Goal: Transaction & Acquisition: Purchase product/service

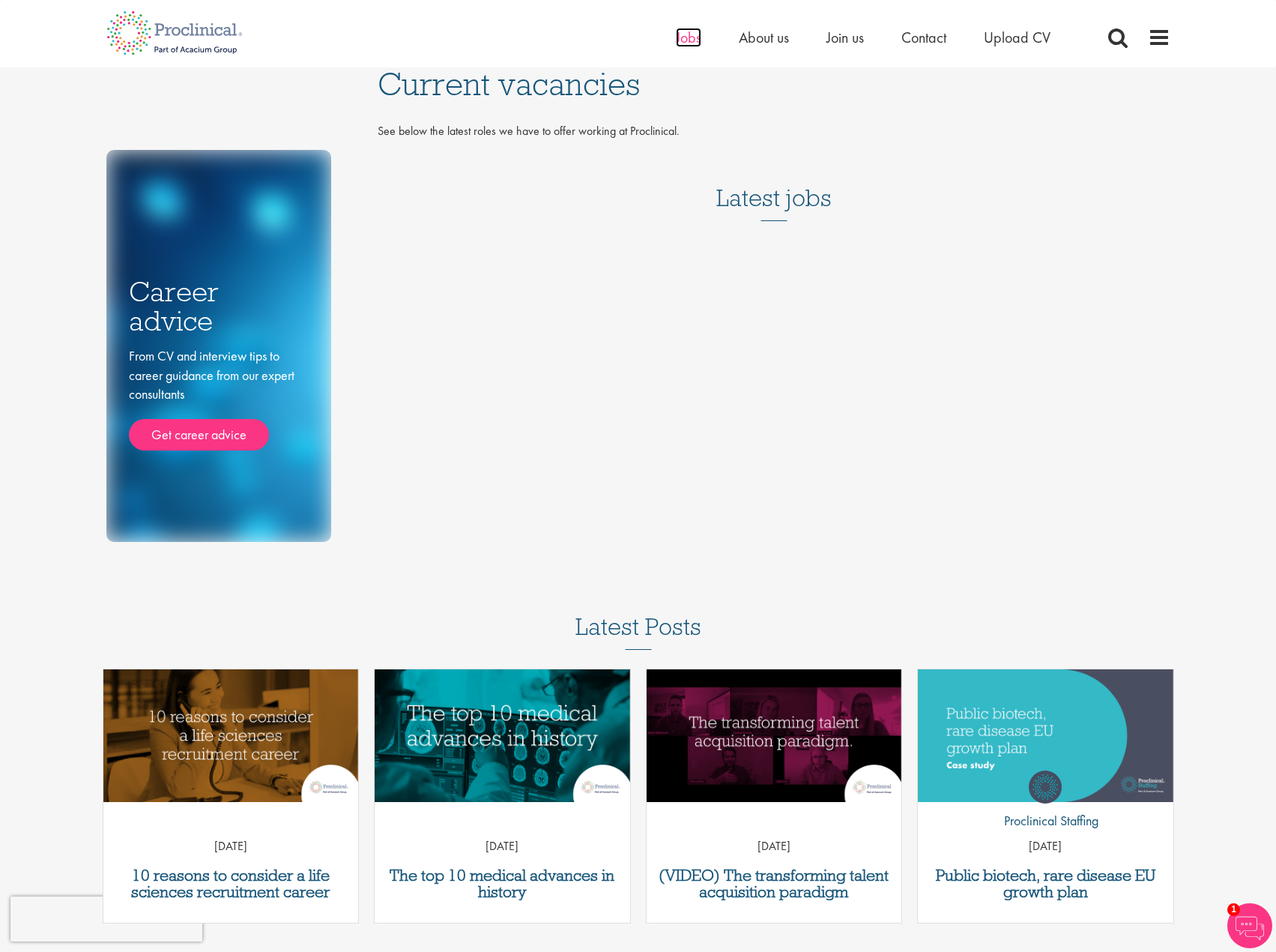
click at [688, 40] on span "Jobs" at bounding box center [688, 37] width 25 height 20
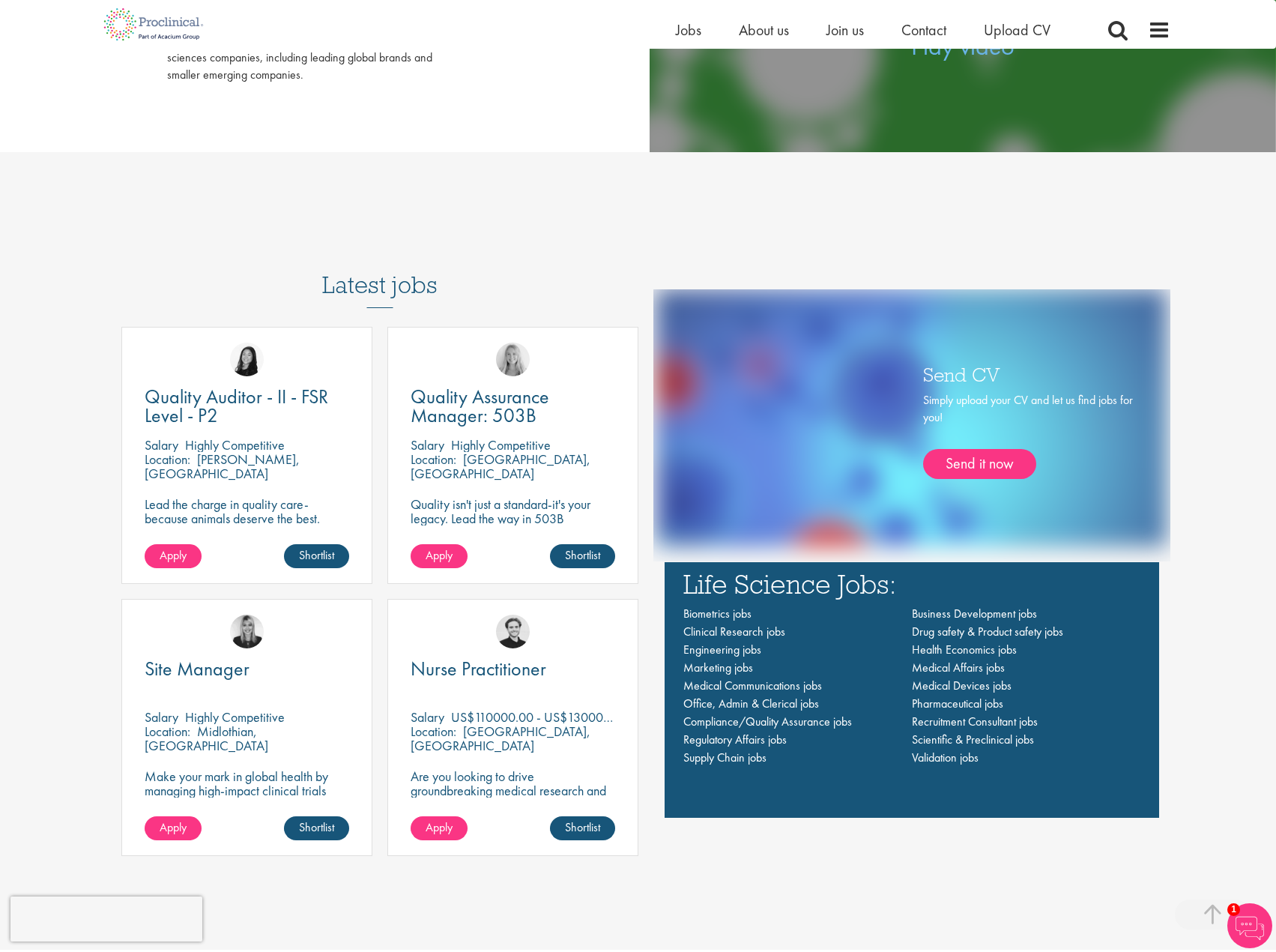
scroll to position [945, 0]
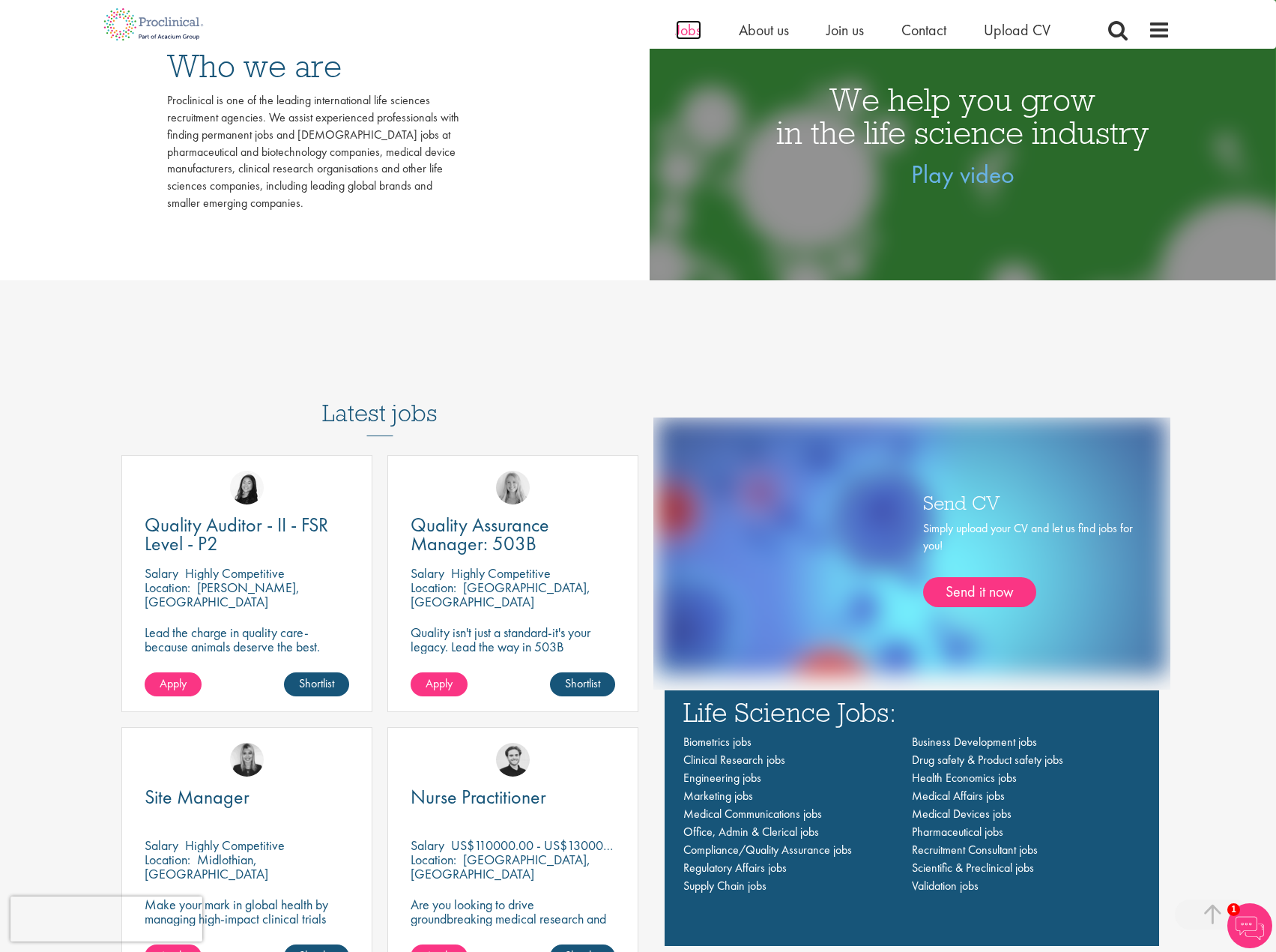
click at [692, 29] on span "Jobs" at bounding box center [688, 29] width 25 height 20
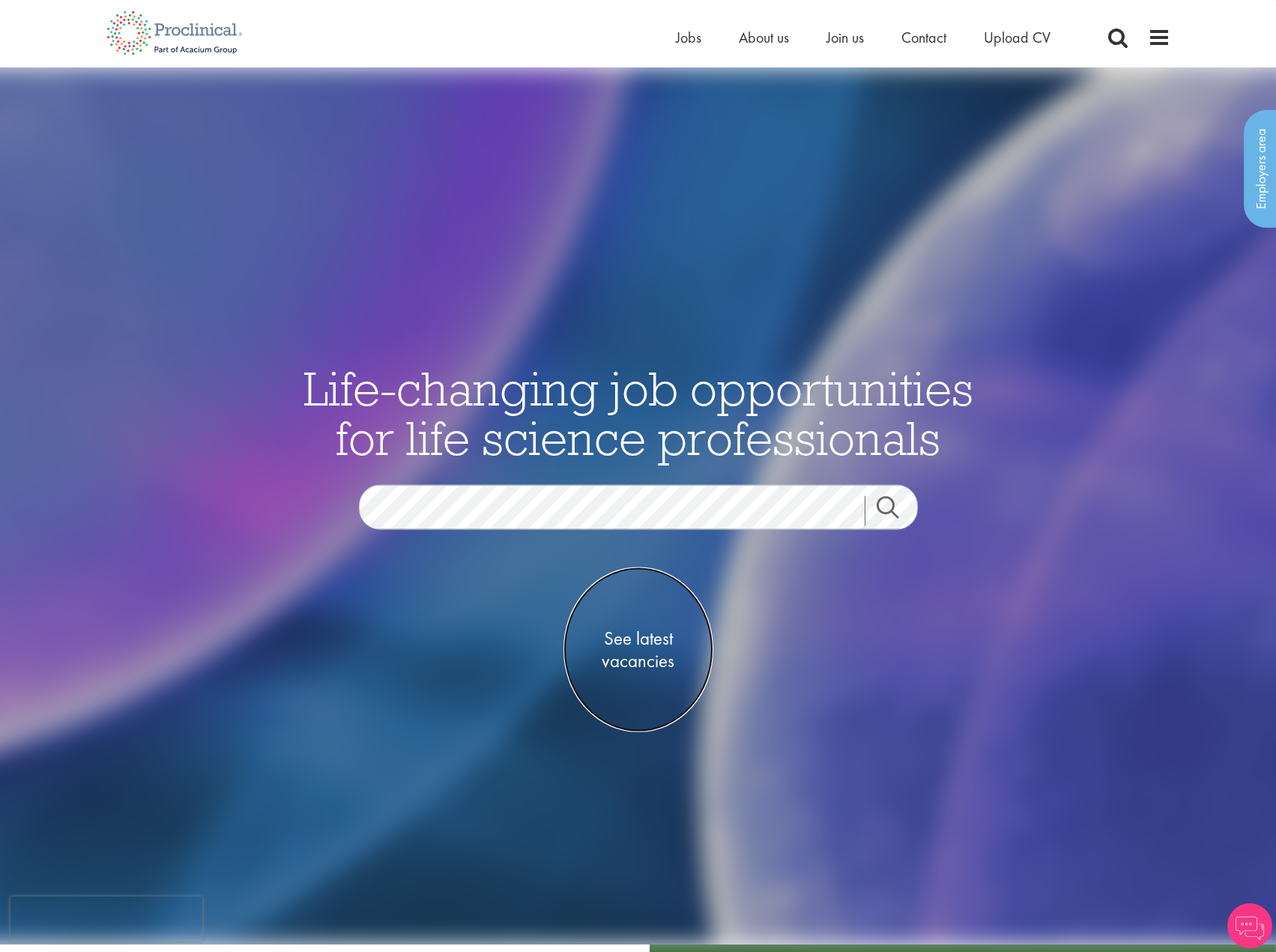
click at [636, 629] on span "See latest vacancies" at bounding box center [638, 649] width 150 height 45
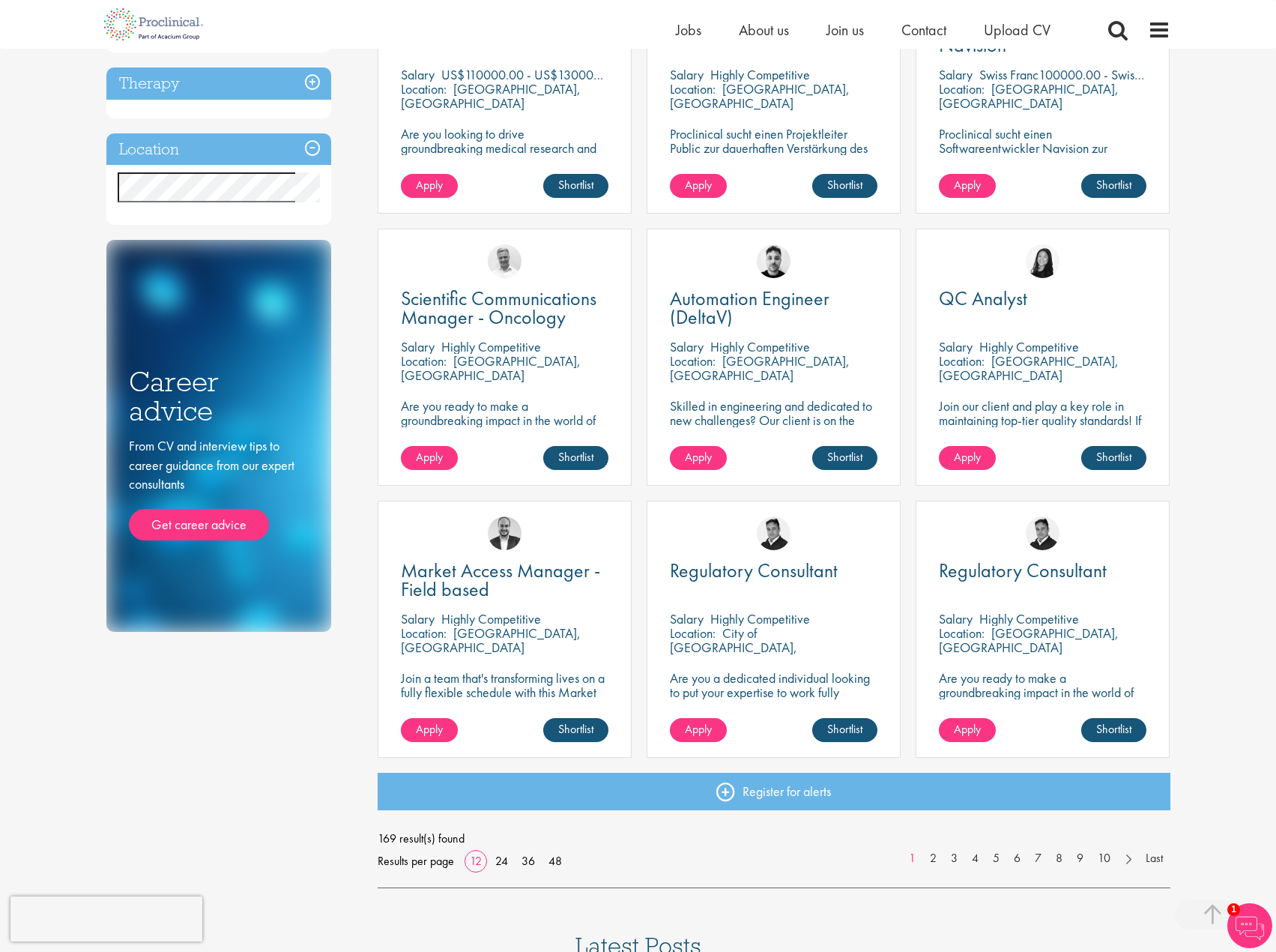
scroll to position [675, 0]
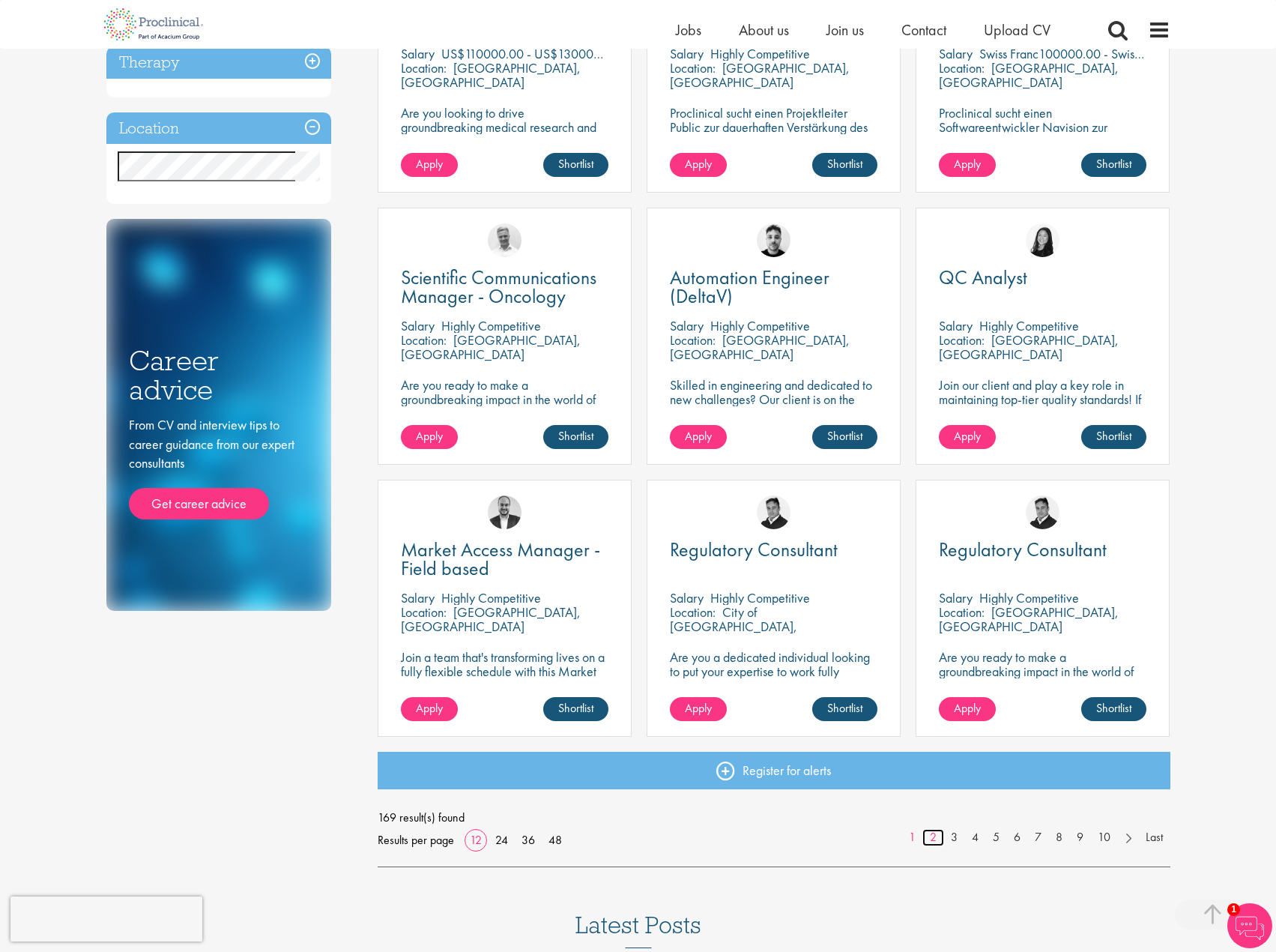
click at [930, 838] on link "2" at bounding box center [933, 838] width 21 height 17
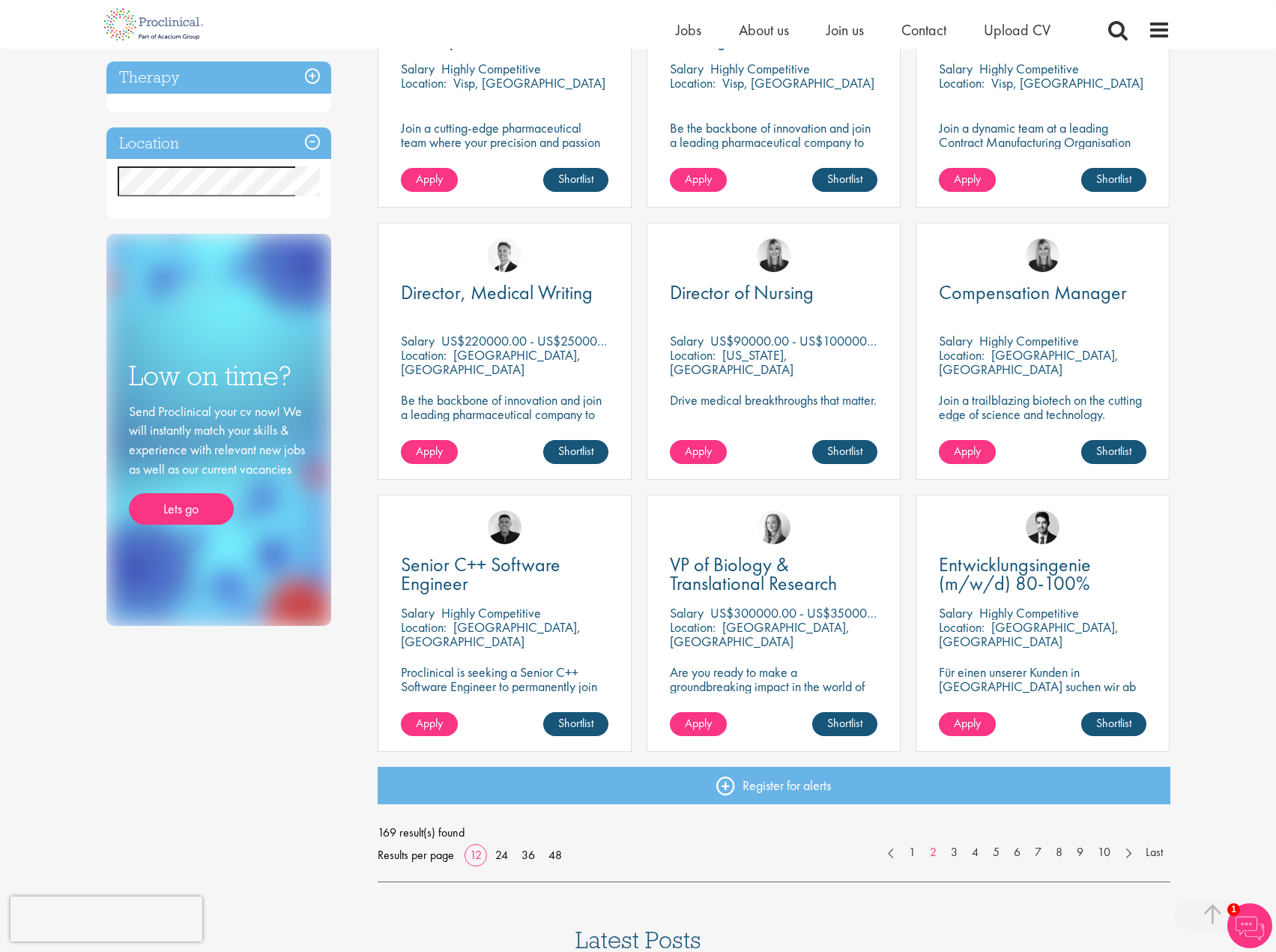
scroll to position [750, 0]
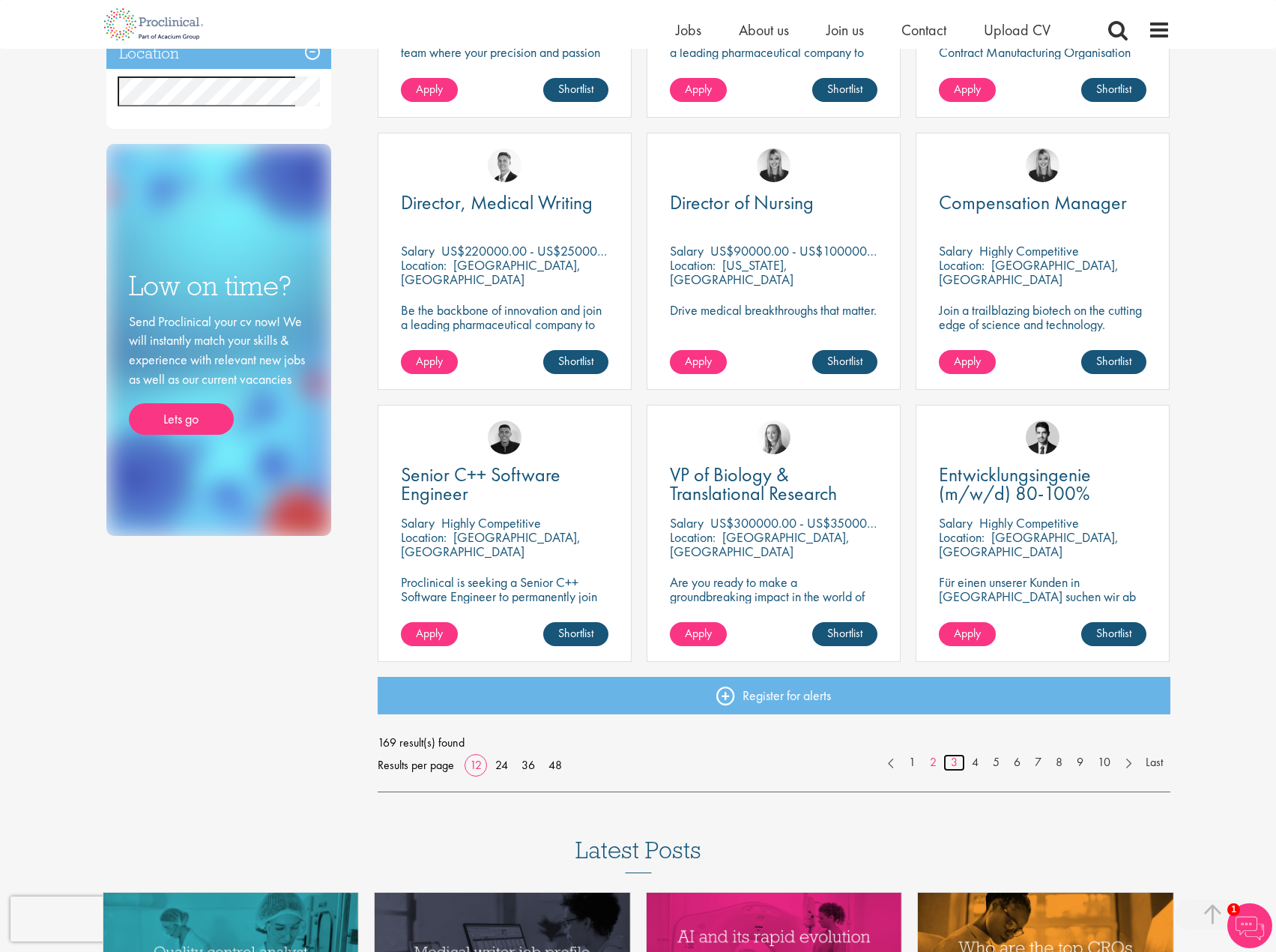
click at [952, 763] on link "3" at bounding box center [954, 763] width 21 height 17
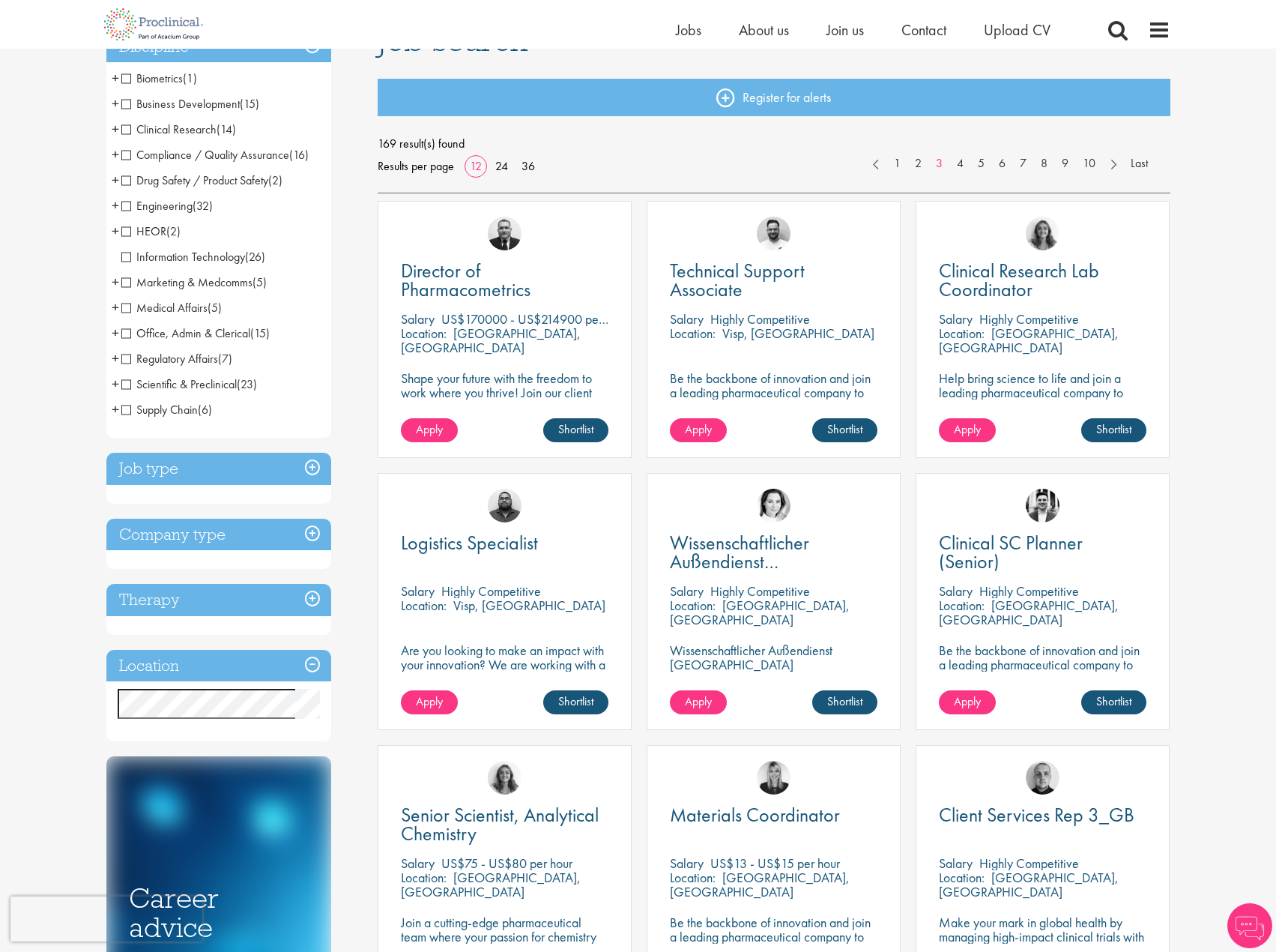
scroll to position [150, 0]
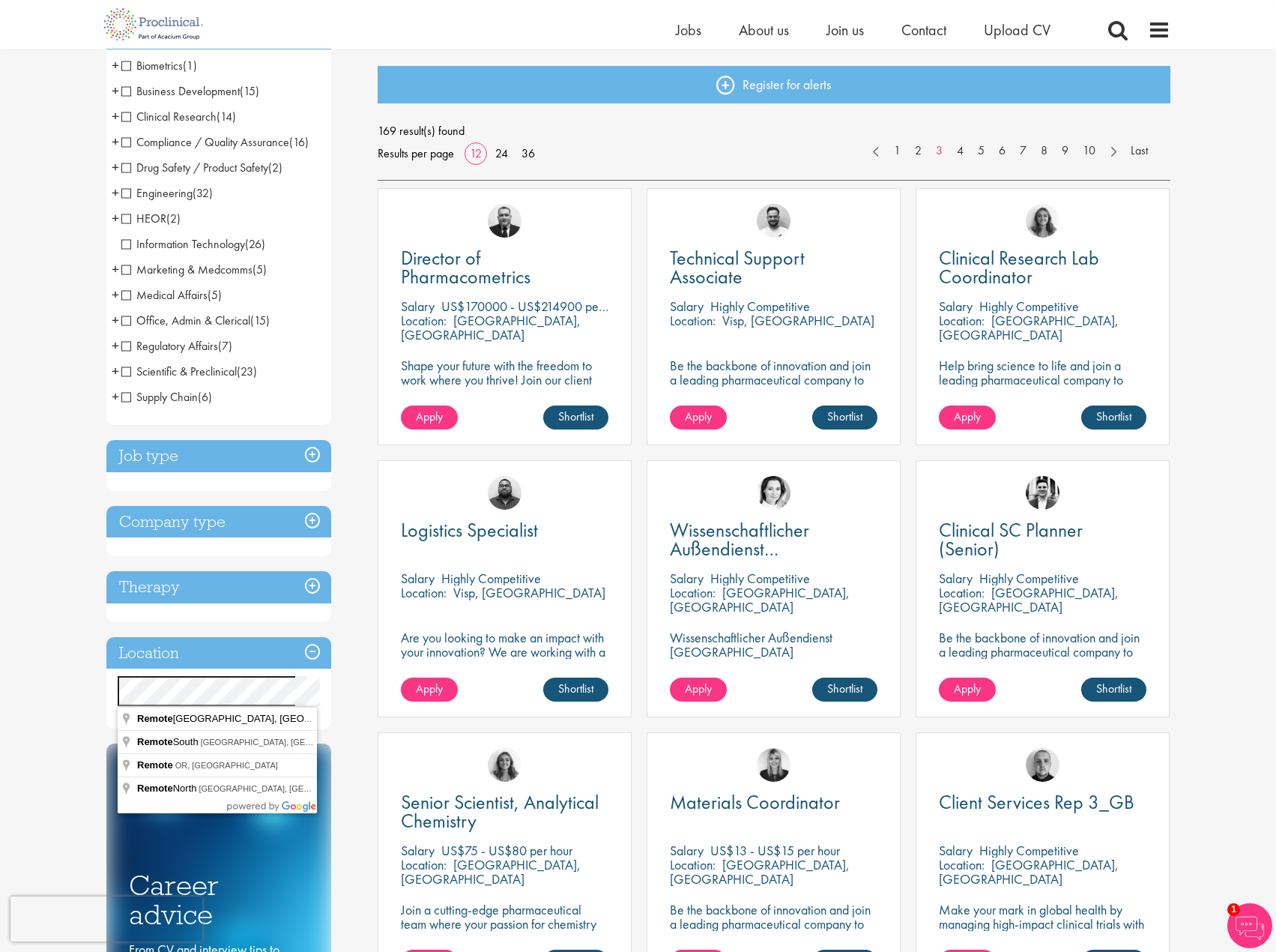
click at [79, 680] on div "You are here: Home > Job search Discipline Biometrics (1) - + Statistics (1) Bu…" at bounding box center [638, 828] width 1276 height 1956
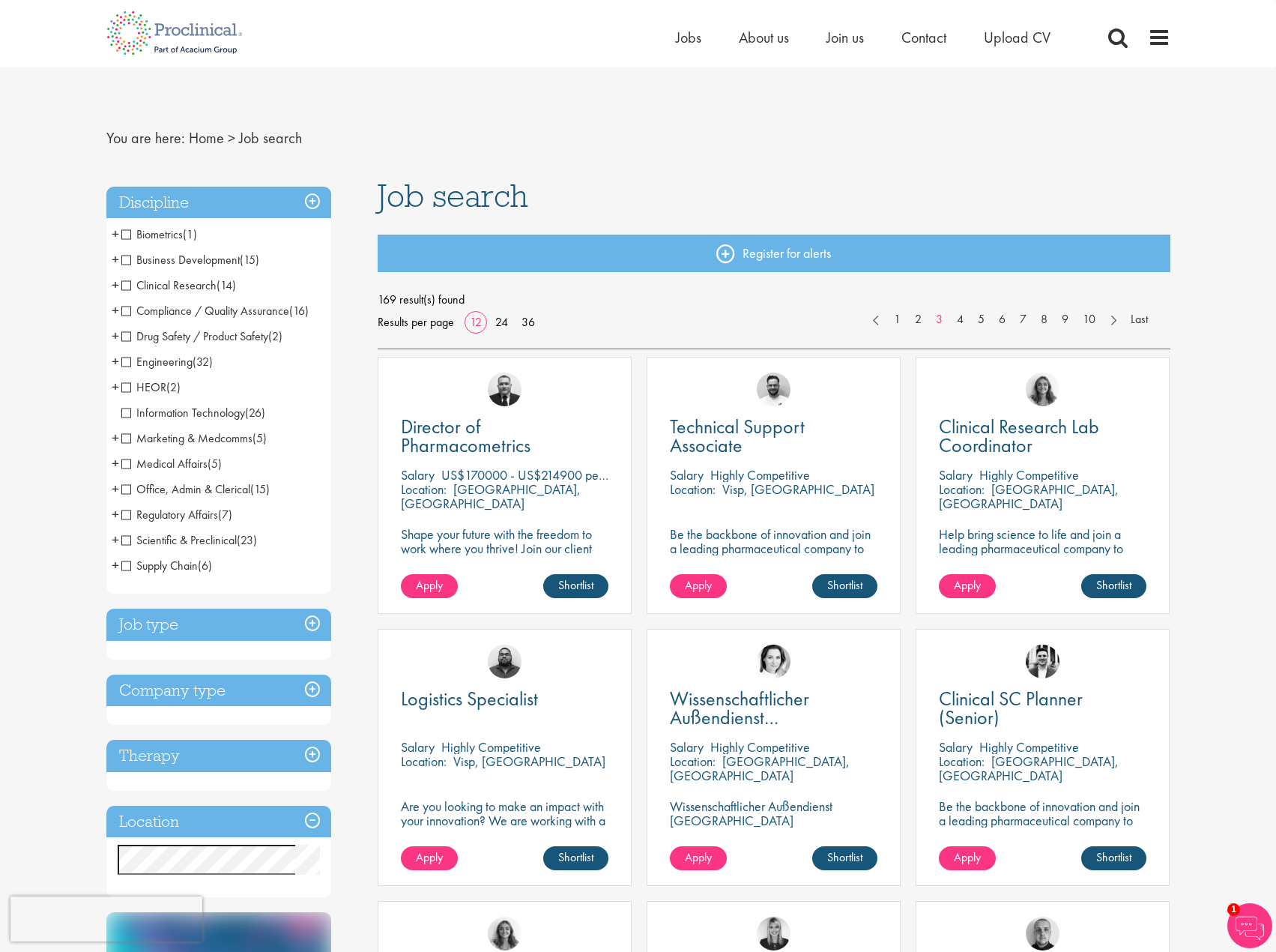
click at [125, 314] on span "Compliance / Quality Assurance" at bounding box center [205, 310] width 168 height 16
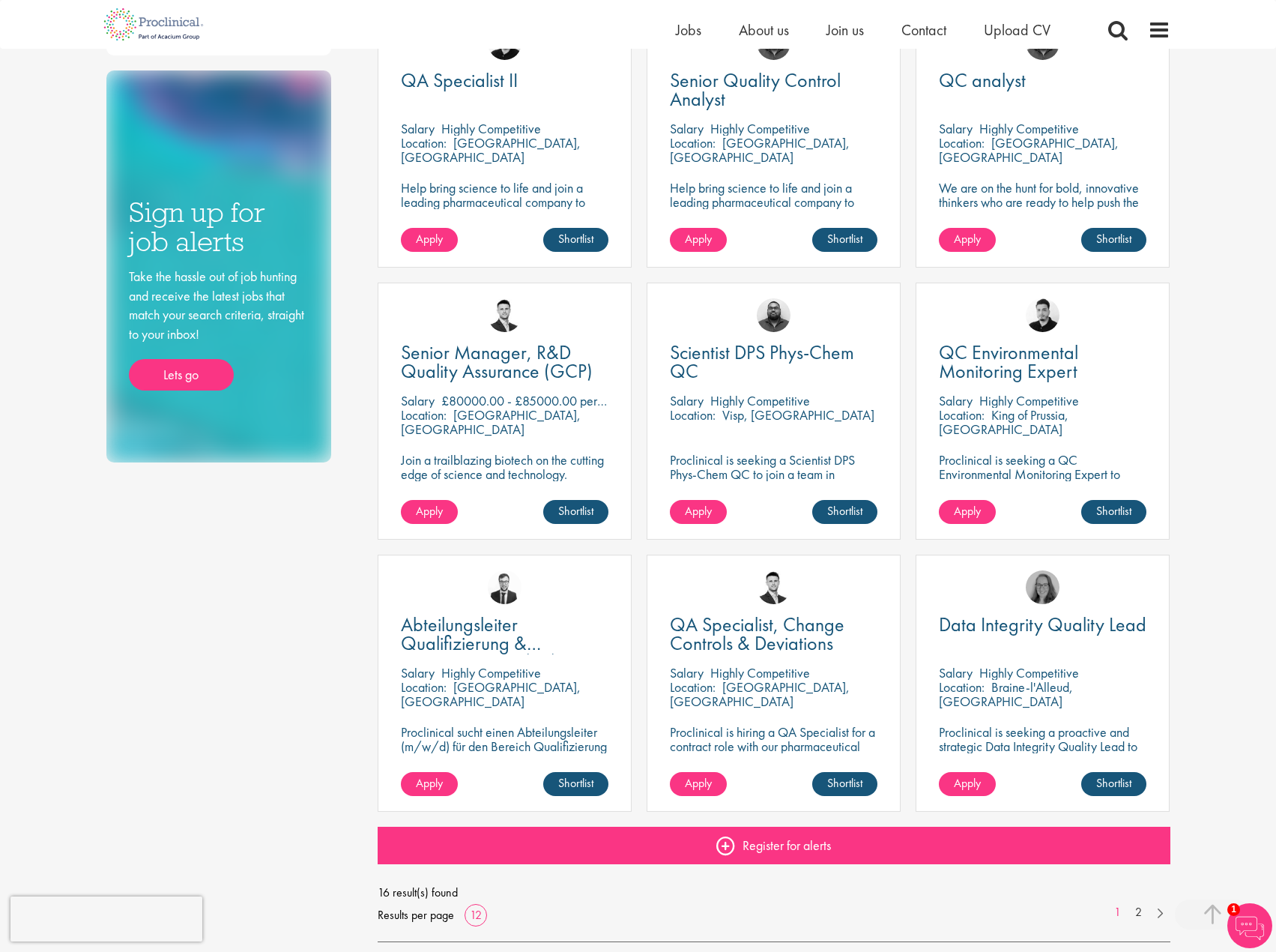
scroll to position [750, 0]
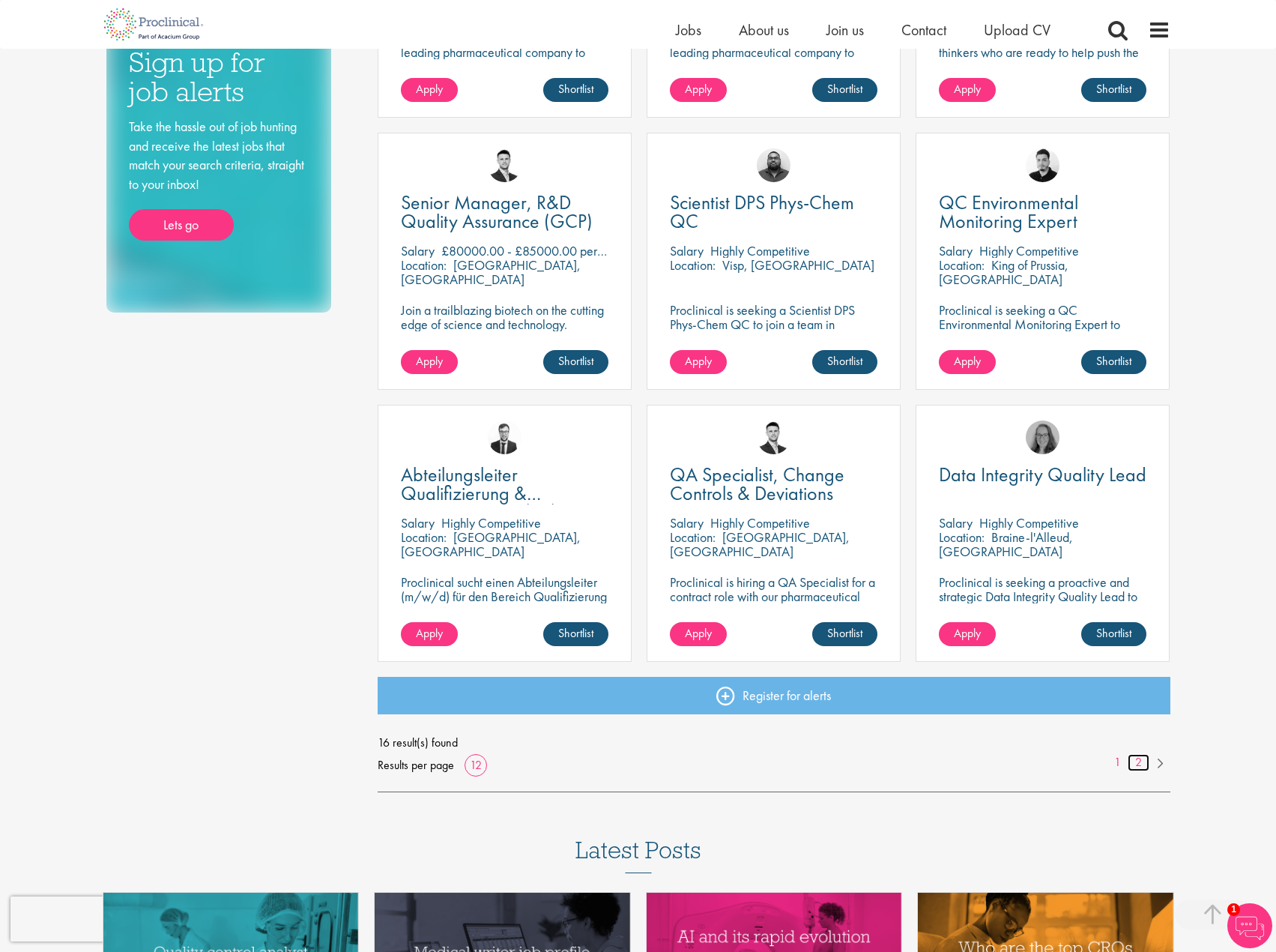
click at [1142, 761] on link "2" at bounding box center [1139, 763] width 21 height 17
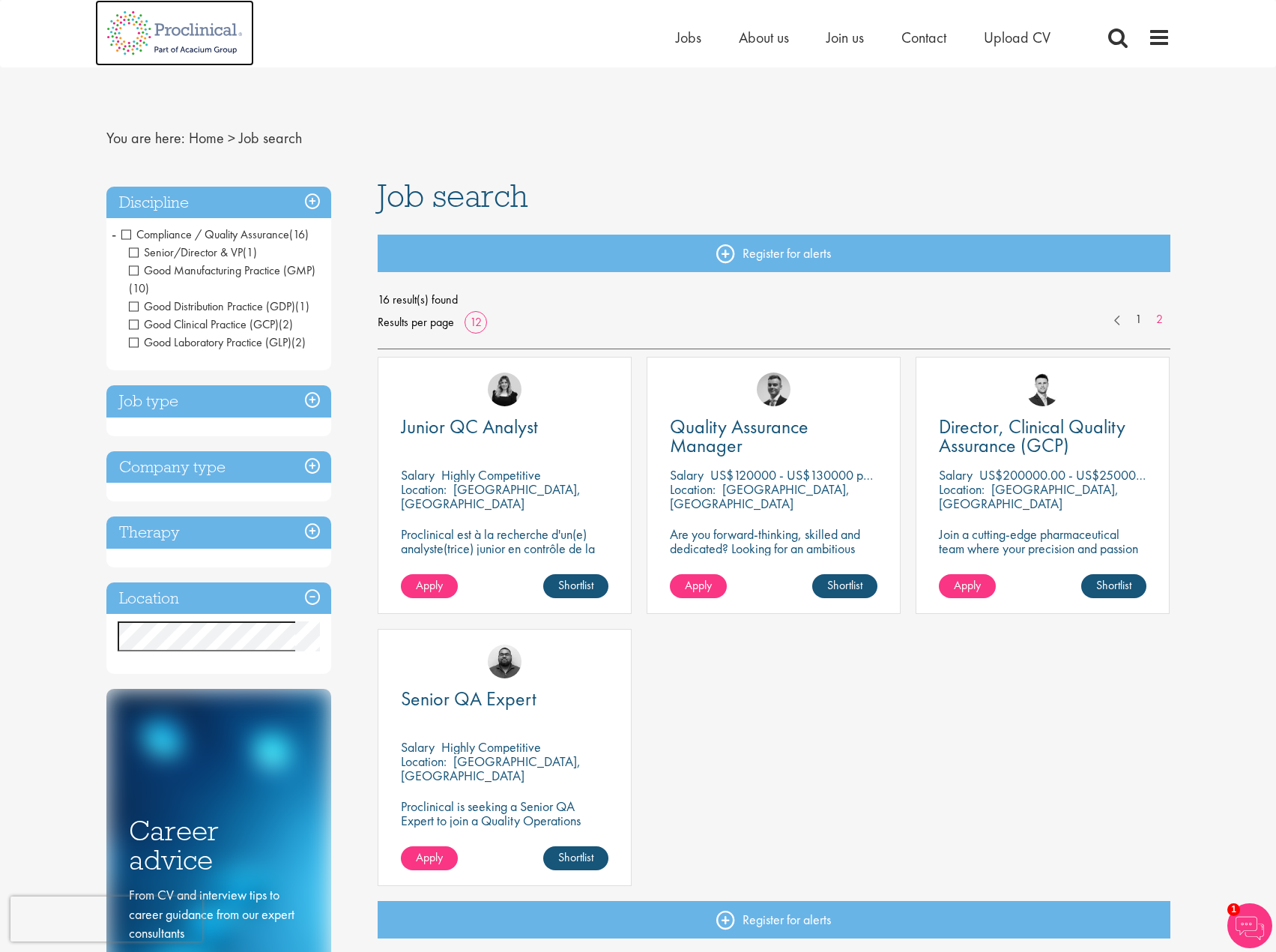
click at [137, 35] on img at bounding box center [175, 33] width 159 height 66
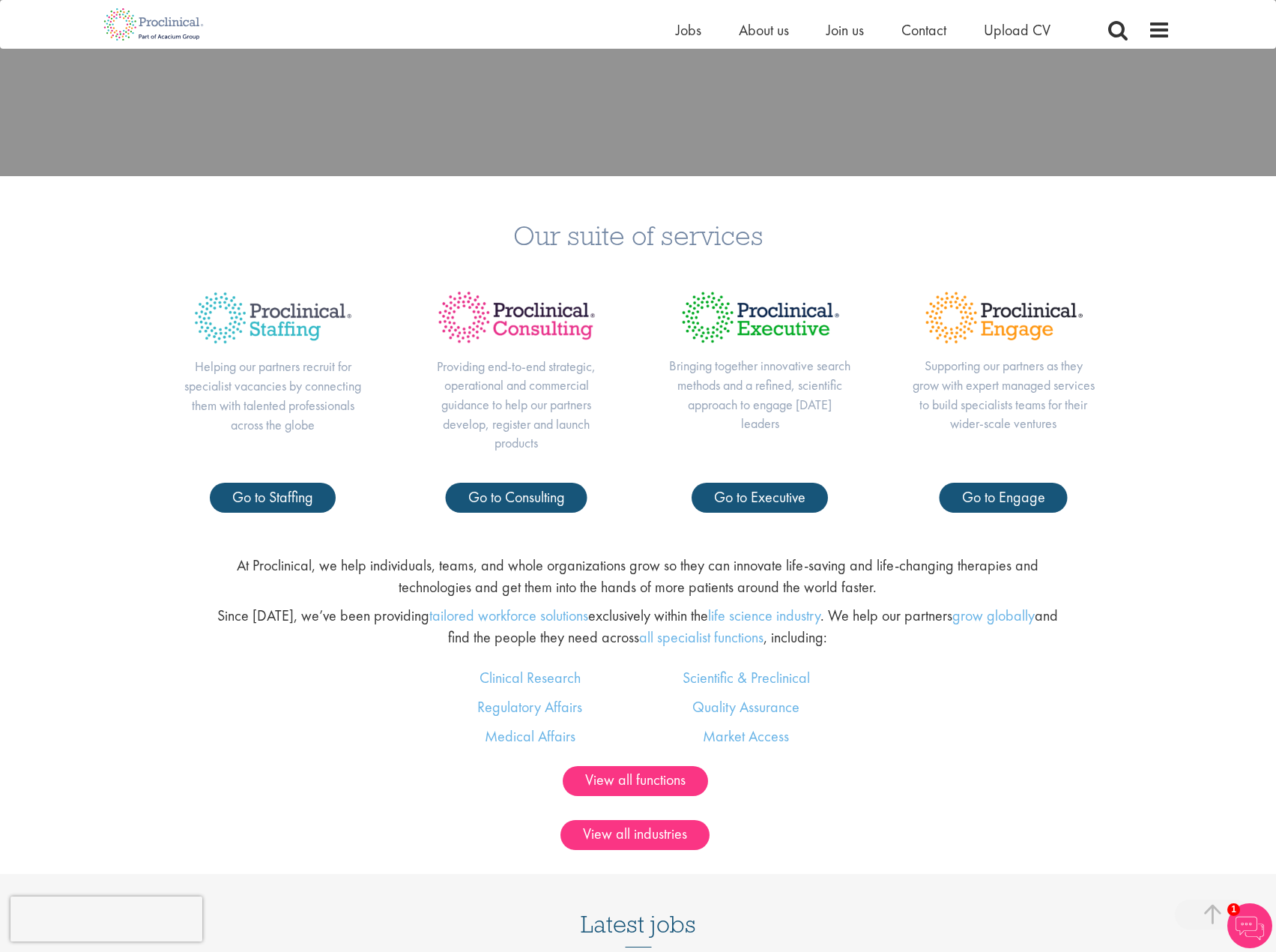
scroll to position [1349, 0]
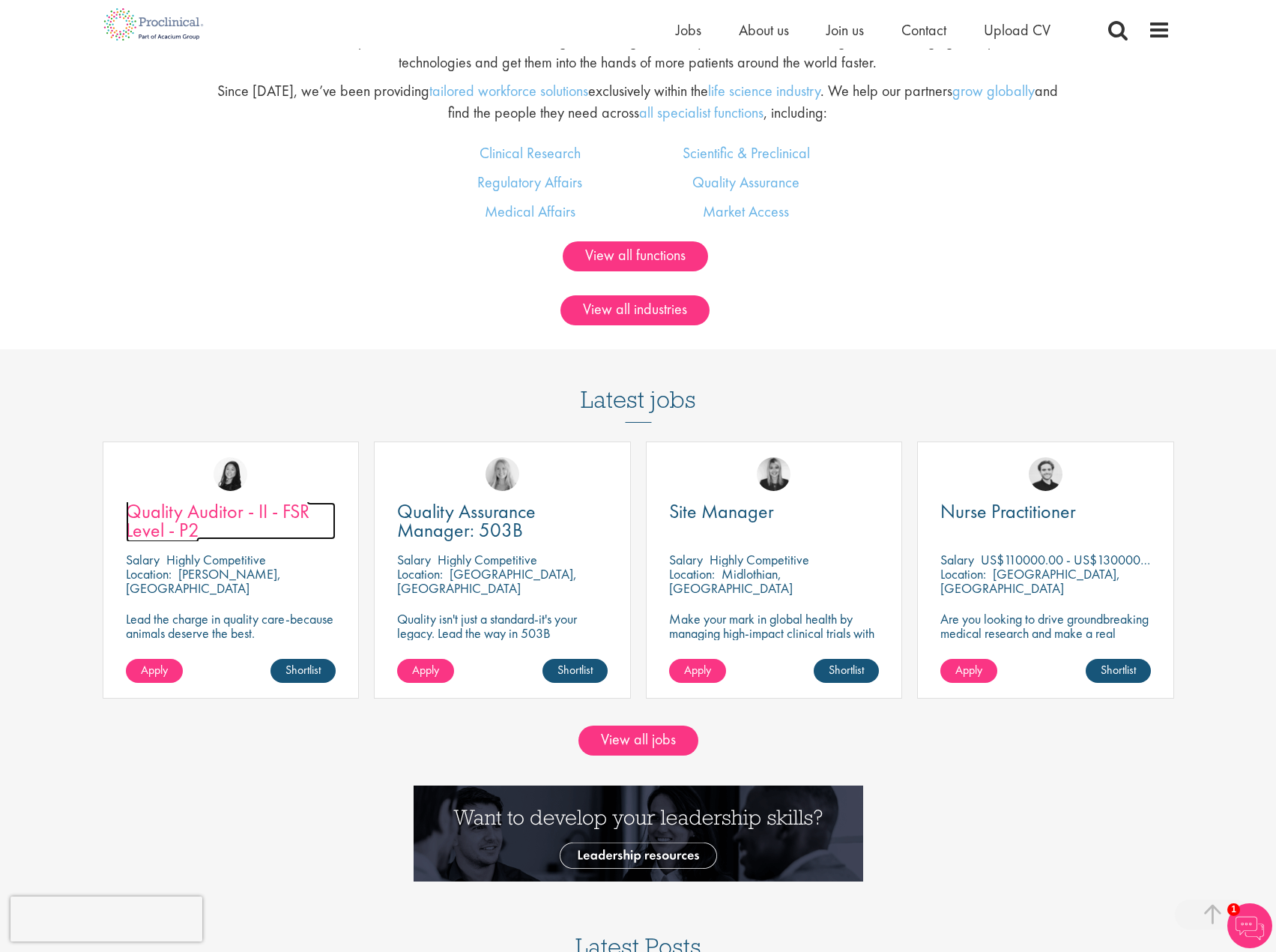
click at [207, 514] on span "Quality Auditor - II - FSR Level - P2" at bounding box center [218, 521] width 183 height 44
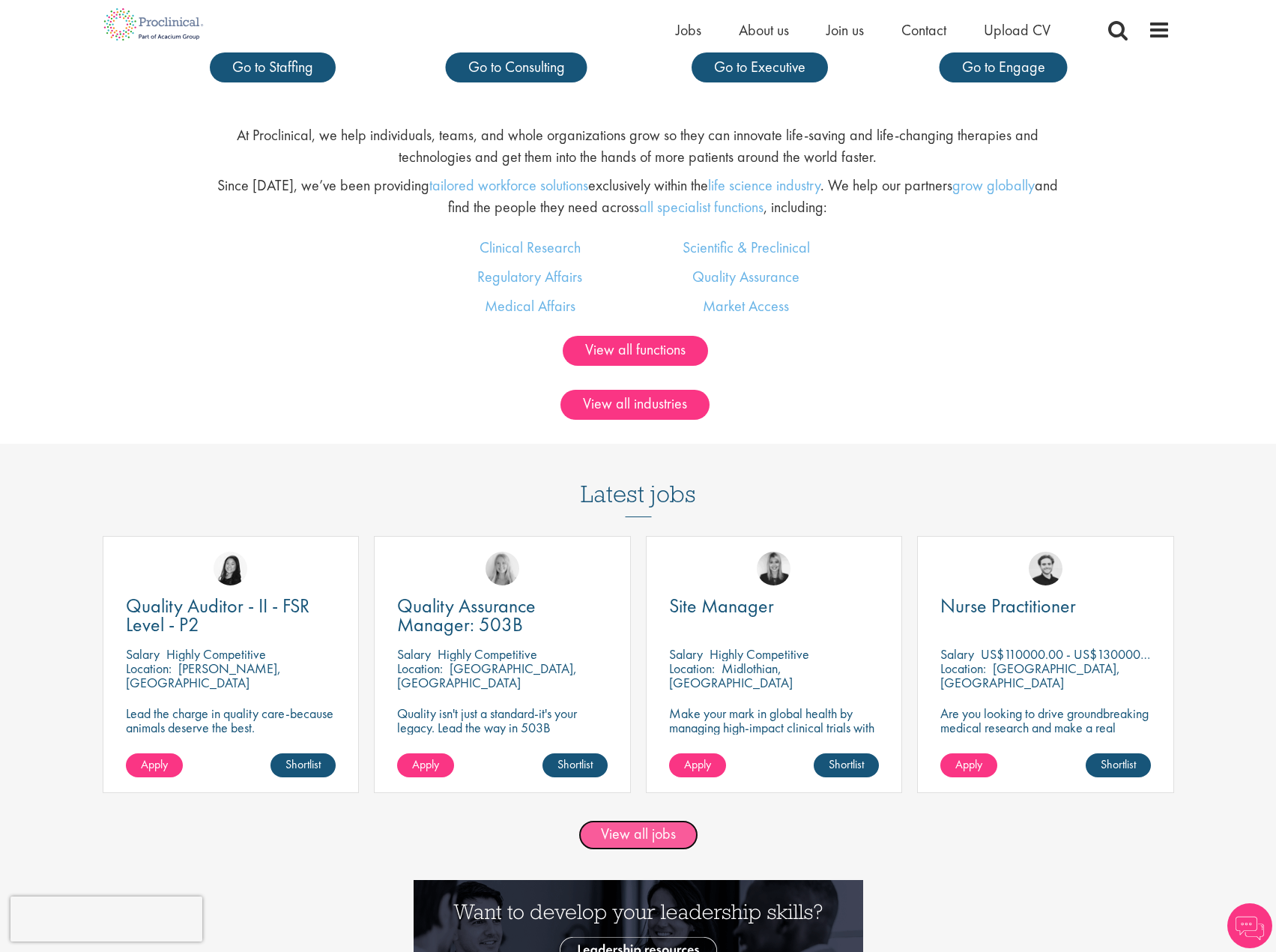
click at [626, 831] on link "View all jobs" at bounding box center [638, 835] width 120 height 30
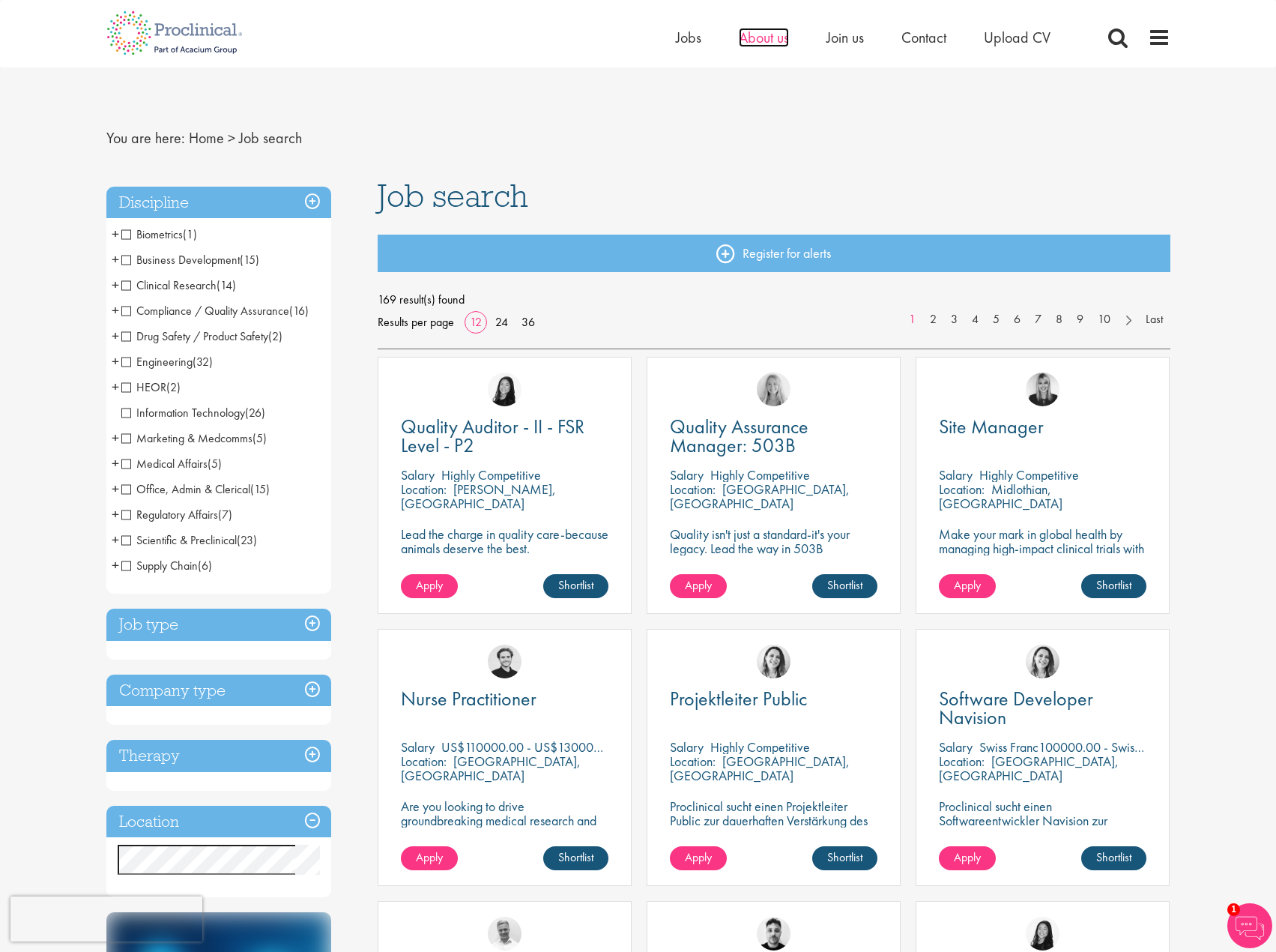
click at [749, 37] on span "About us" at bounding box center [764, 37] width 50 height 20
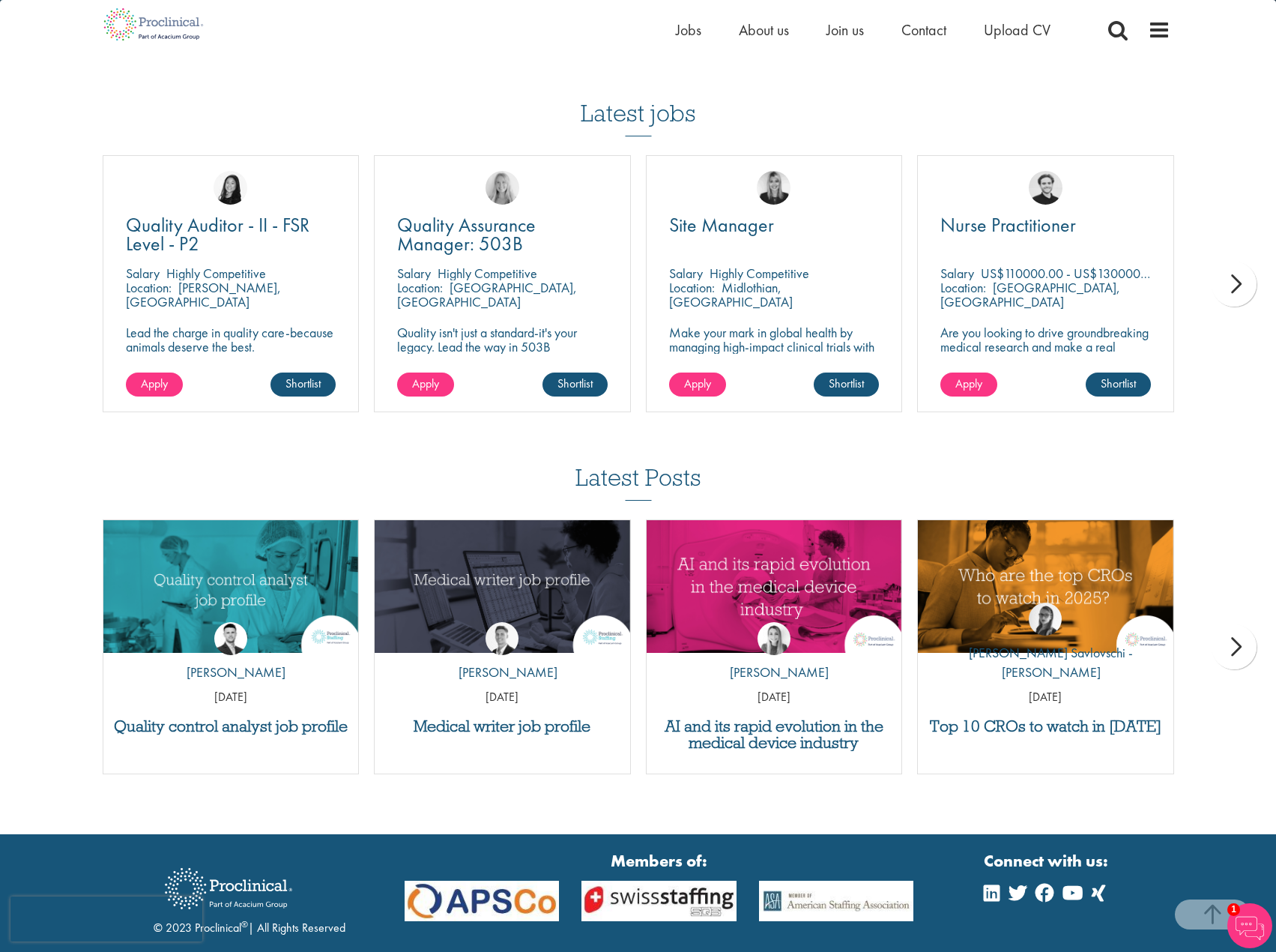
scroll to position [2331, 0]
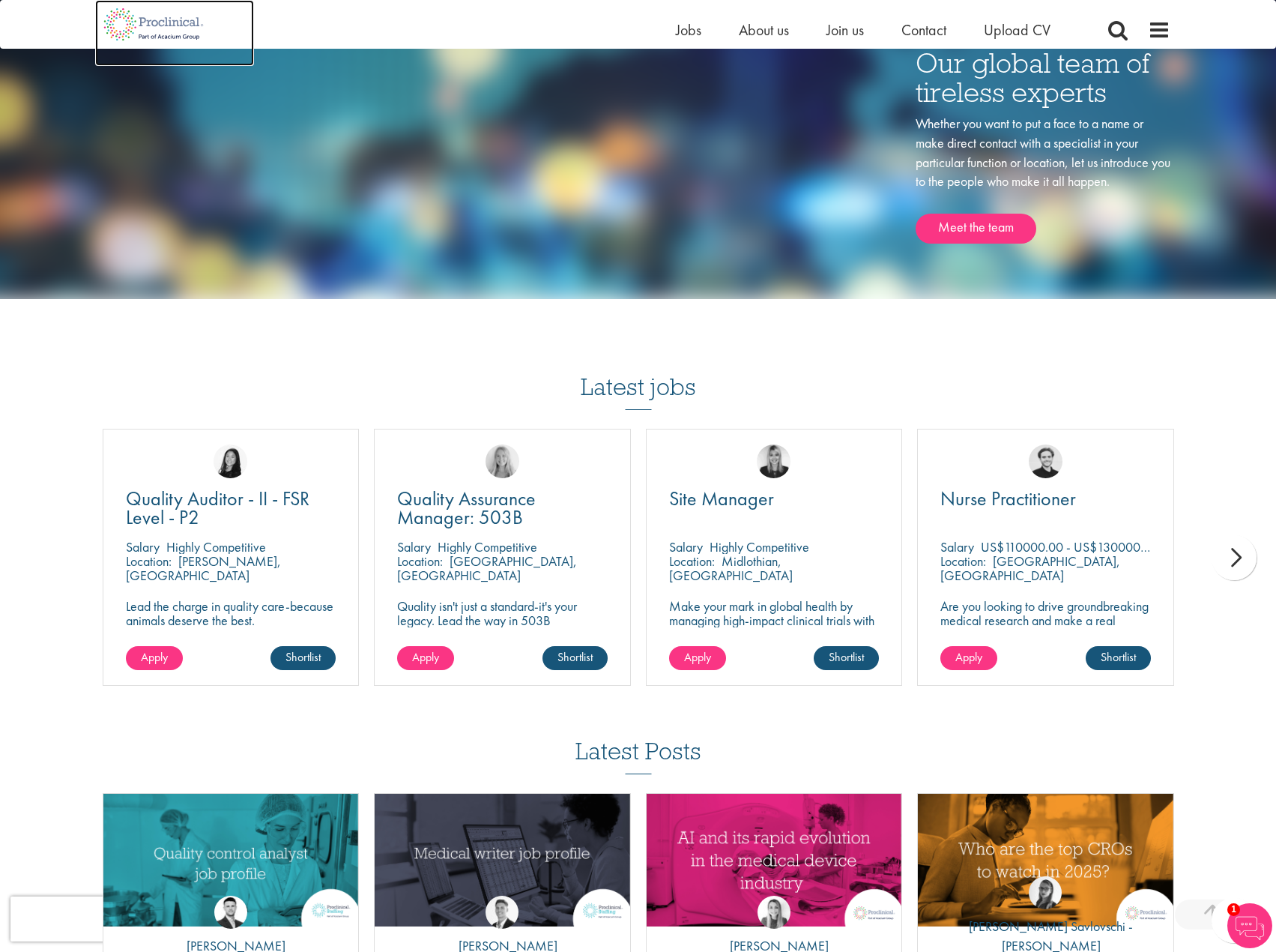
click at [165, 22] on img at bounding box center [154, 24] width 118 height 48
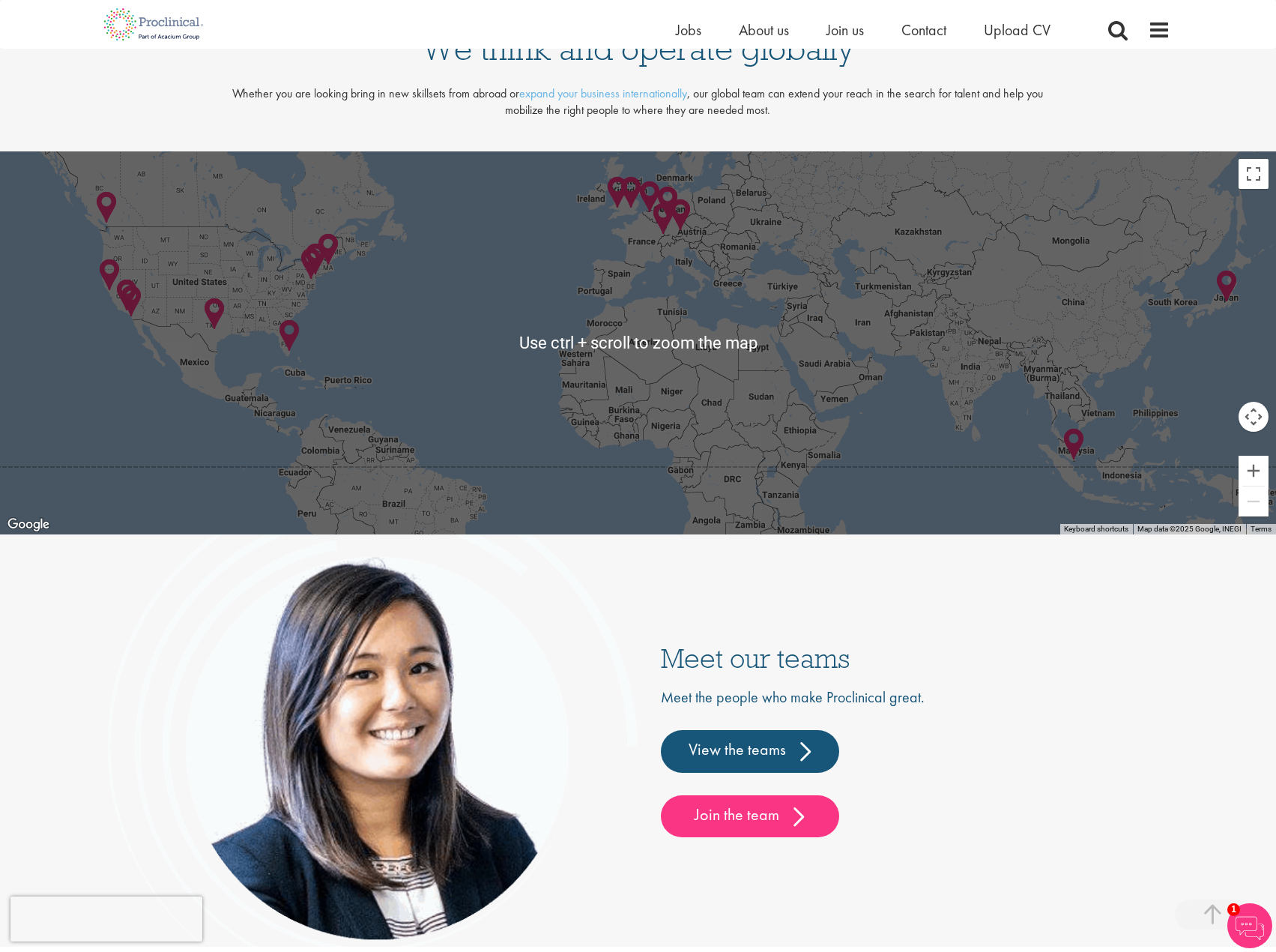
scroll to position [3598, 0]
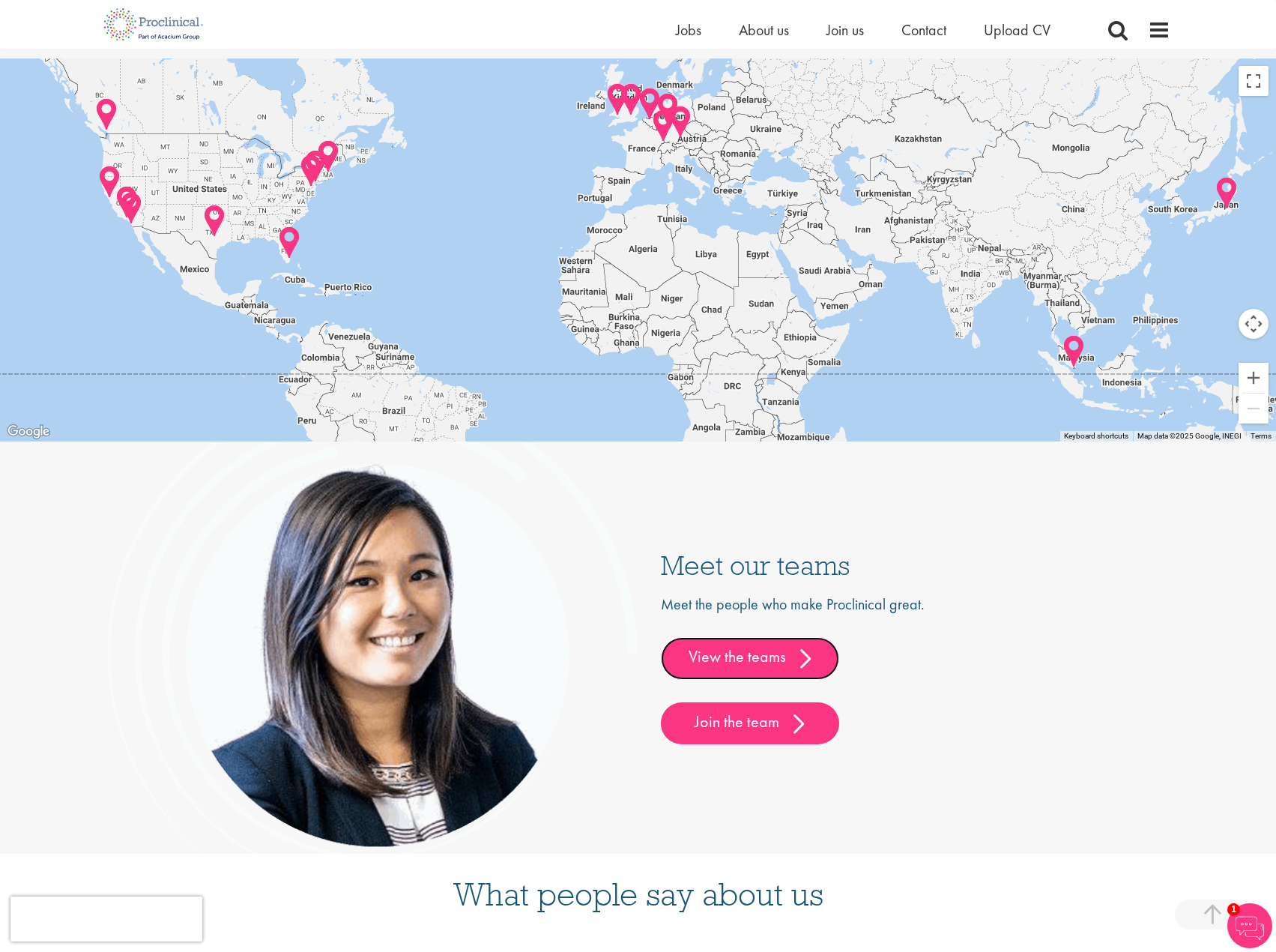
click at [781, 659] on link "View the teams" at bounding box center [750, 657] width 179 height 42
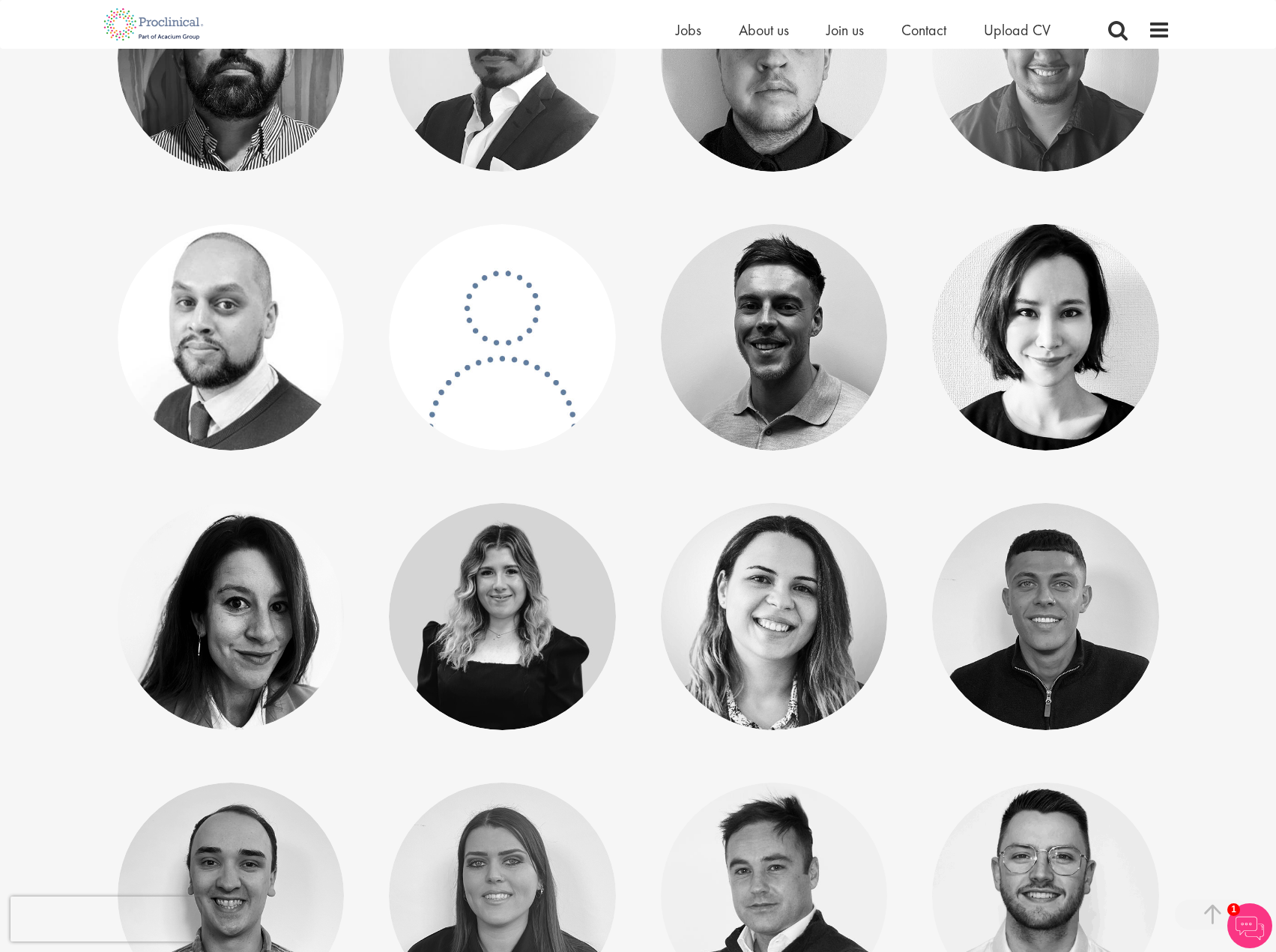
scroll to position [5321, 0]
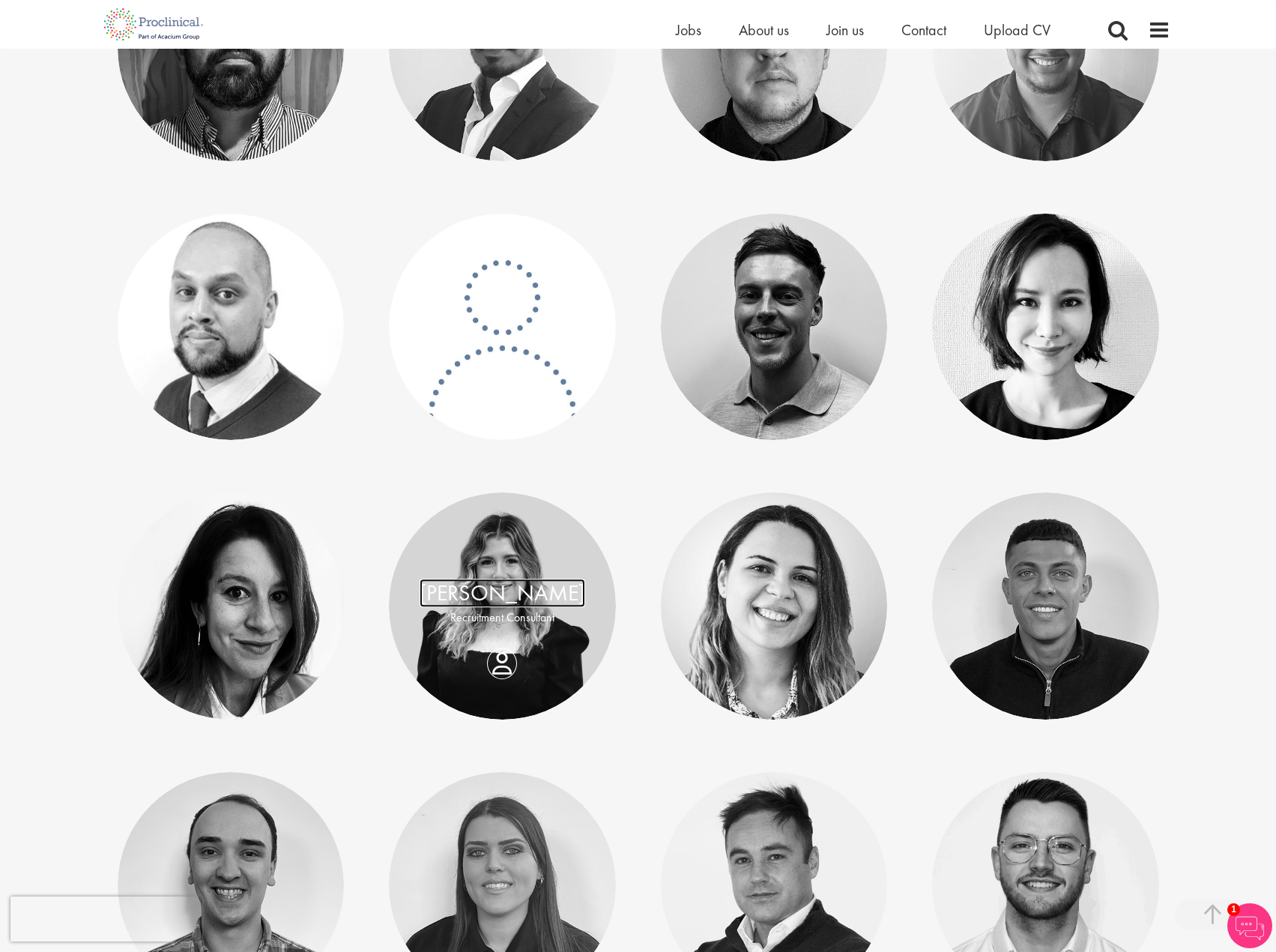
click at [500, 595] on link "Molly Colclough" at bounding box center [503, 593] width 166 height 29
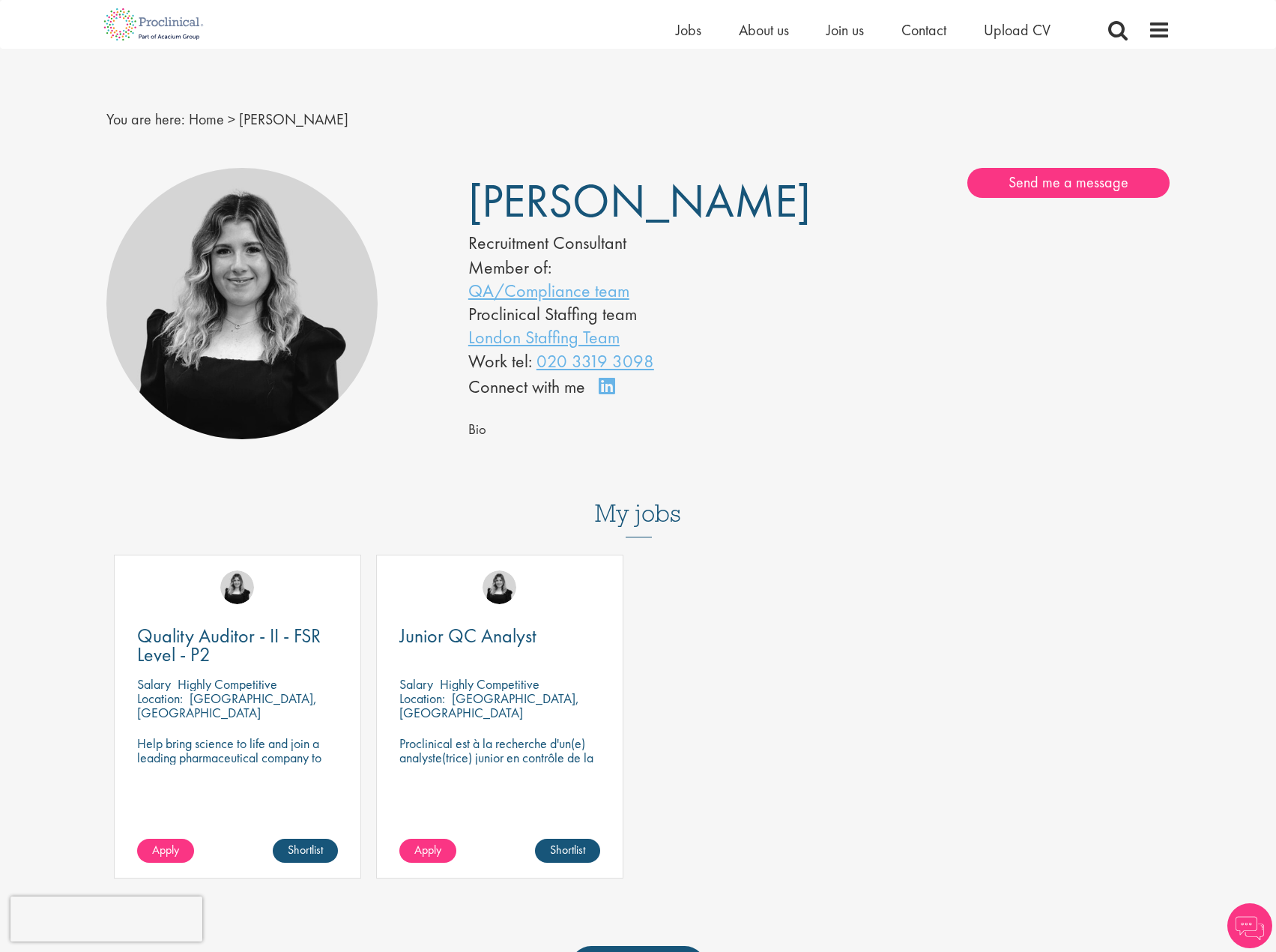
scroll to position [150, 0]
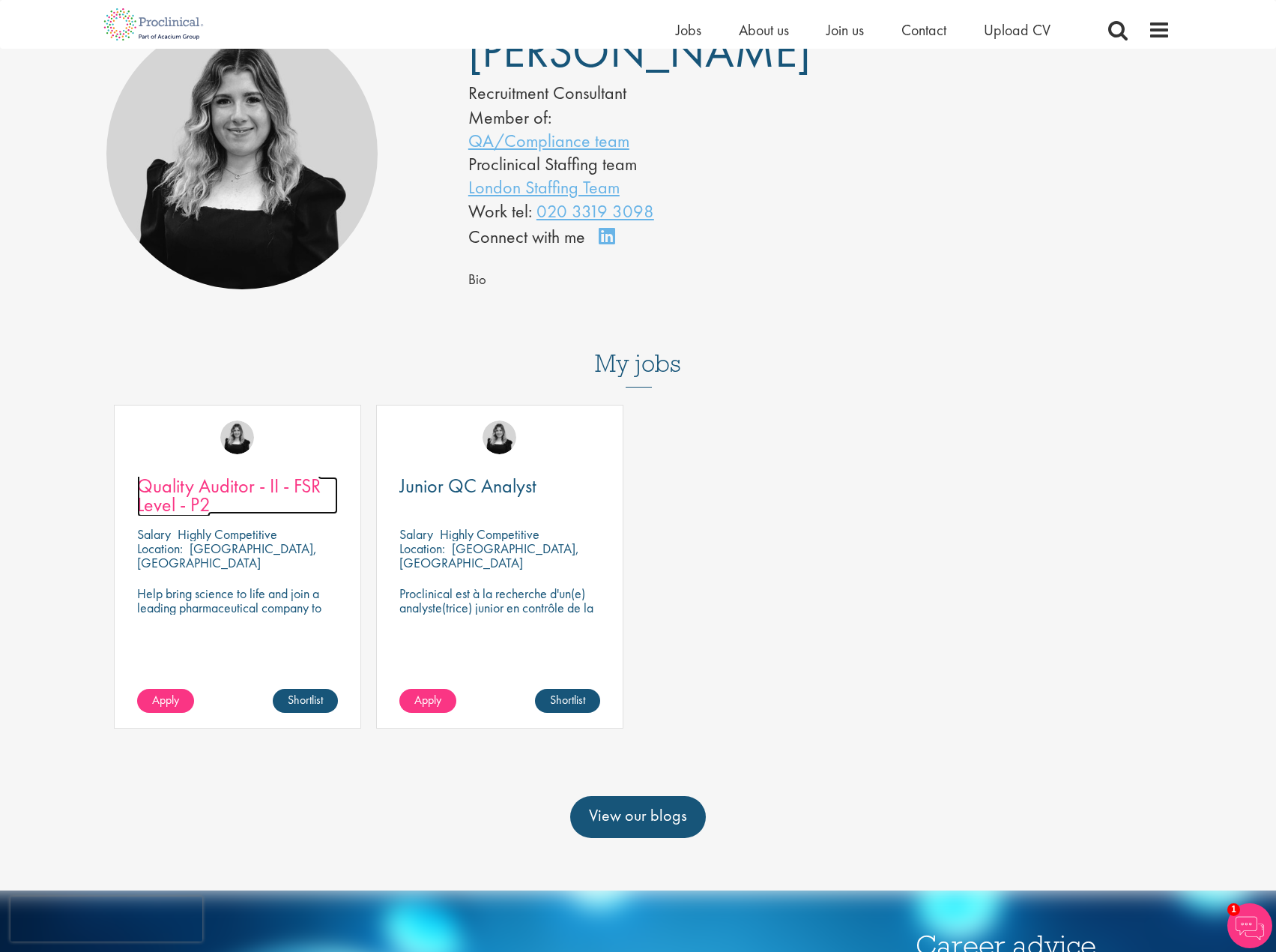
click at [223, 489] on span "Quality Auditor - II - FSR Level - P2" at bounding box center [229, 495] width 183 height 44
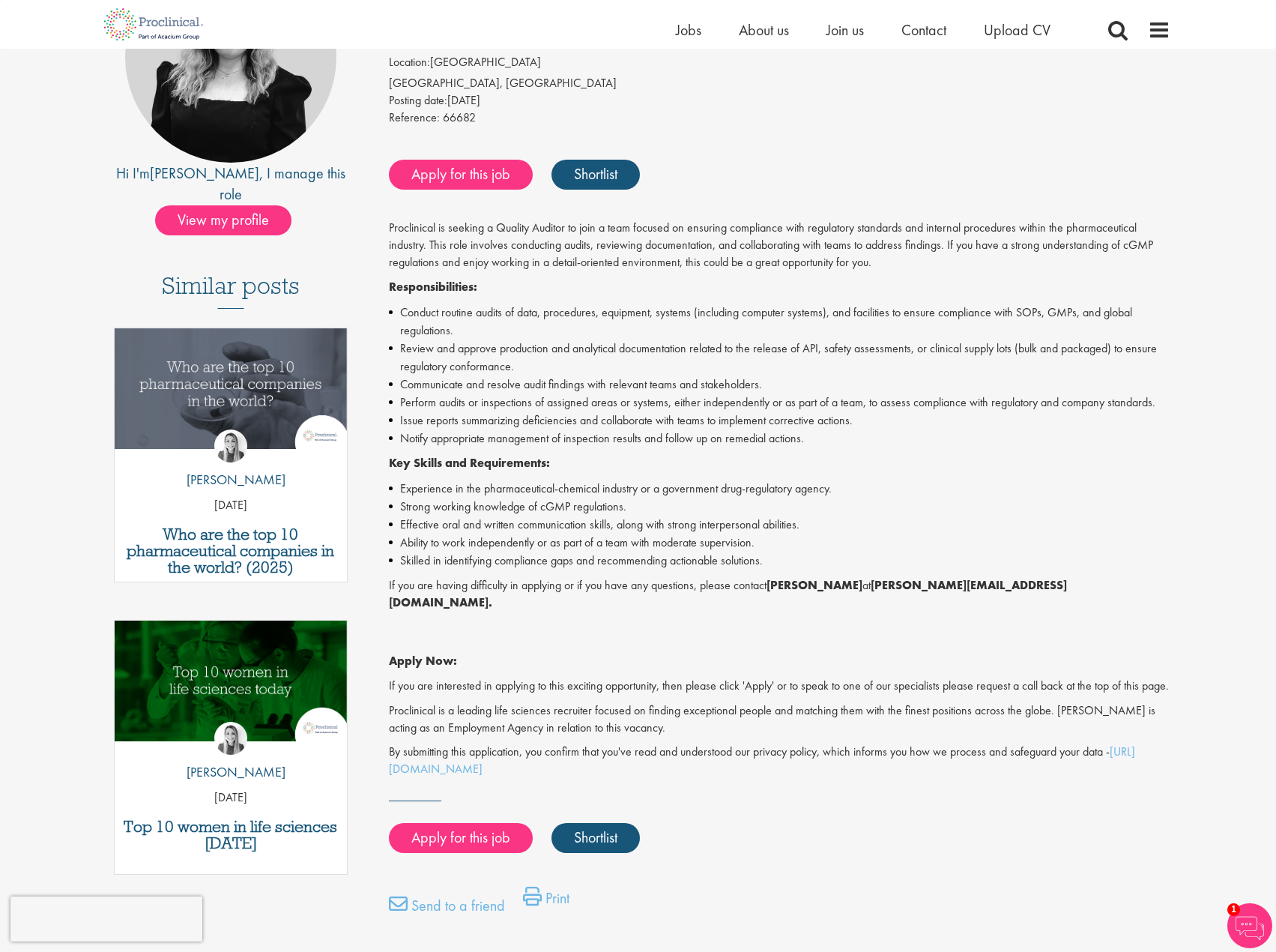
scroll to position [225, 0]
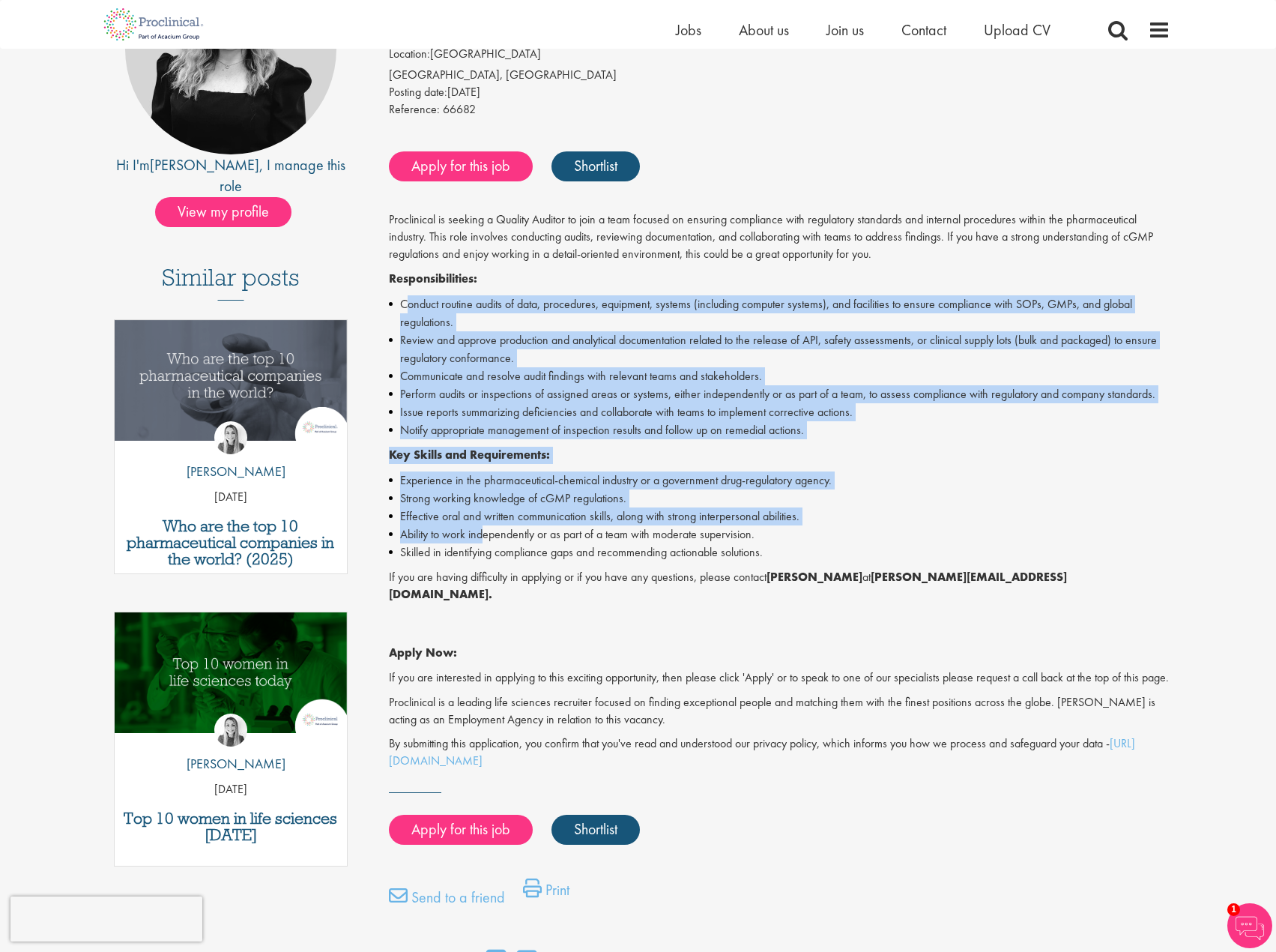
drag, startPoint x: 410, startPoint y: 302, endPoint x: 488, endPoint y: 538, distance: 248.6
click at [488, 538] on div "Proclinical is seeking a Quality Auditor to join a team focused on ensuring com…" at bounding box center [780, 490] width 781 height 558
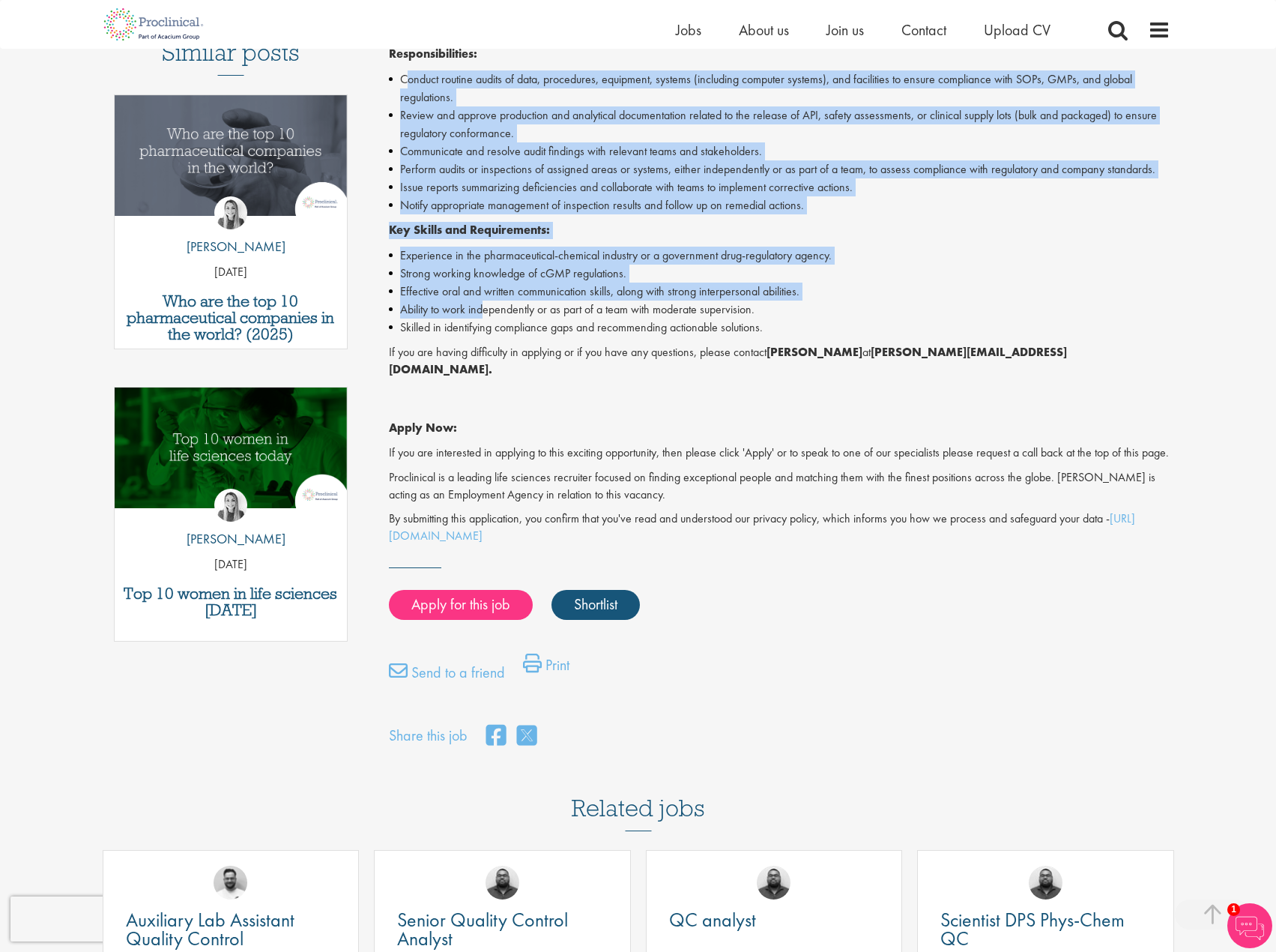
scroll to position [0, 0]
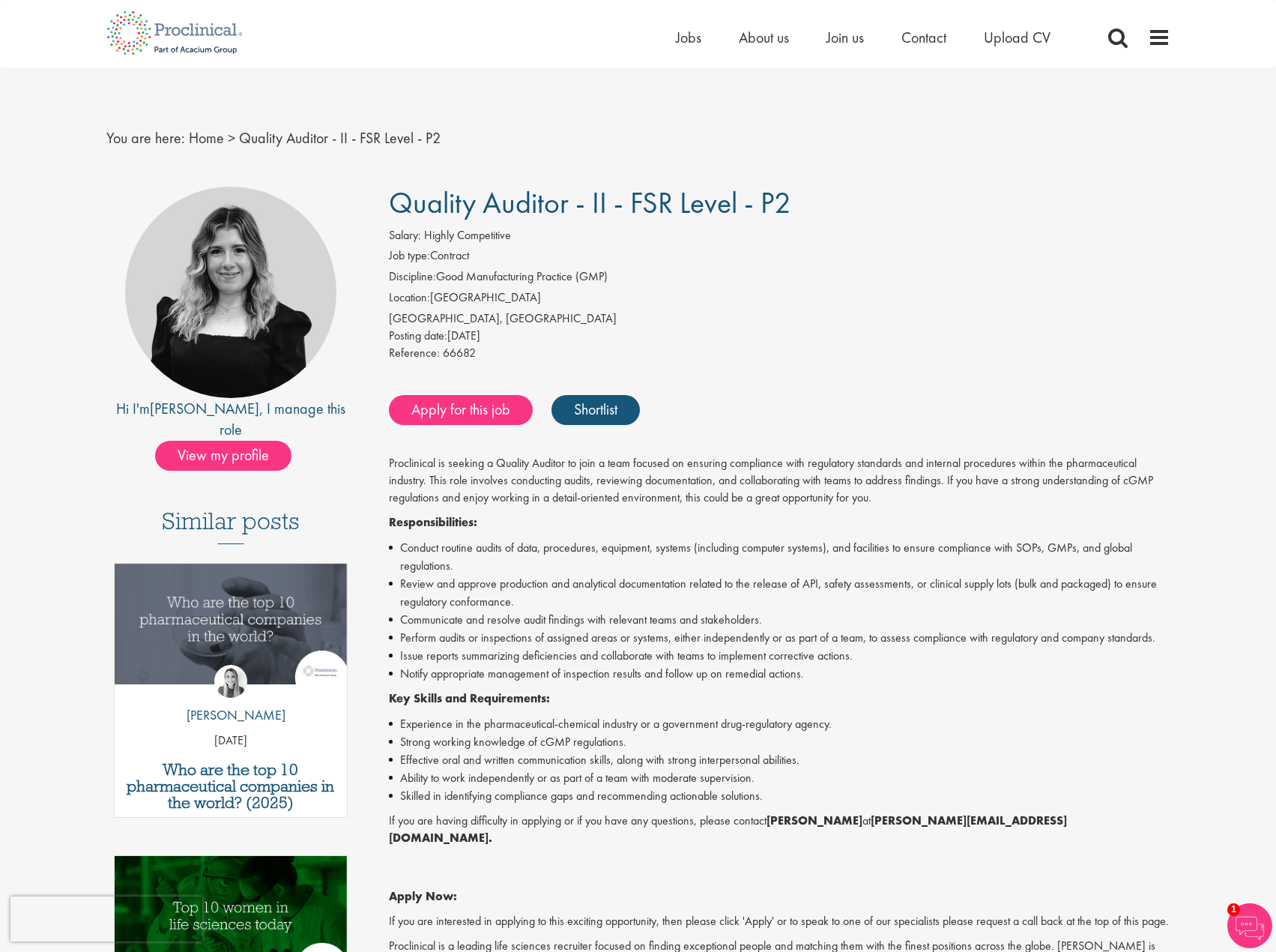
click at [515, 466] on p "Proclinical is seeking a Quality Auditor to join a team focused on ensuring com…" at bounding box center [780, 480] width 781 height 52
